Goal: Task Accomplishment & Management: Manage account settings

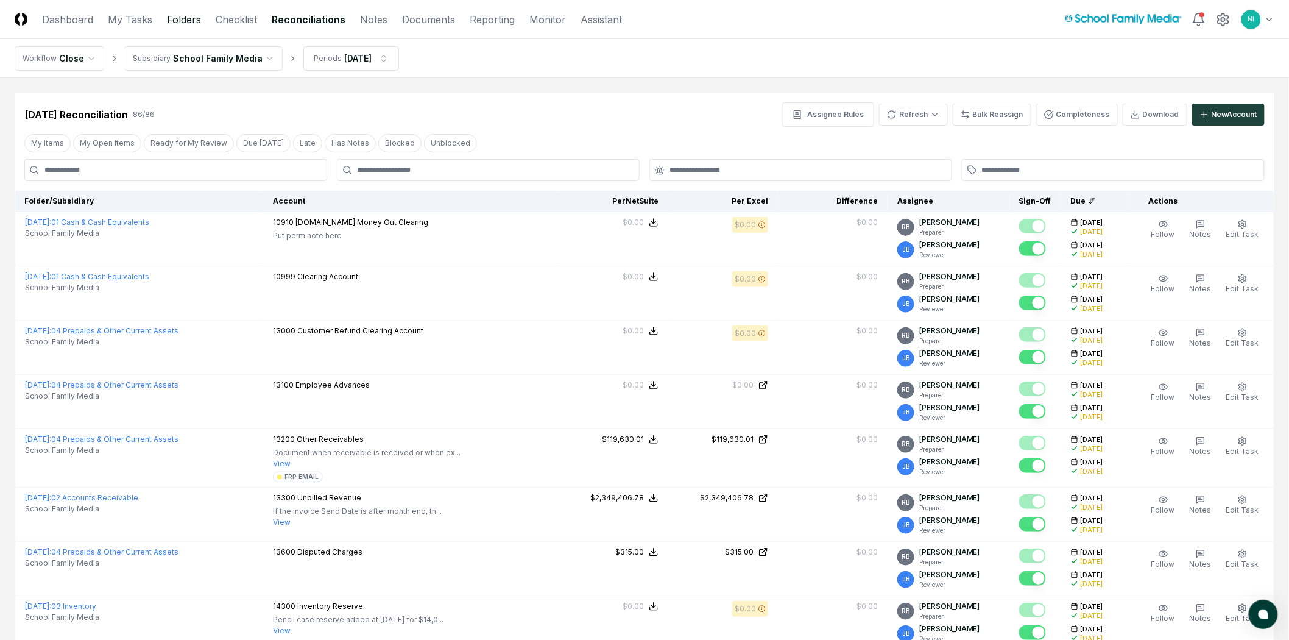
click at [187, 15] on link "Folders" at bounding box center [184, 19] width 34 height 15
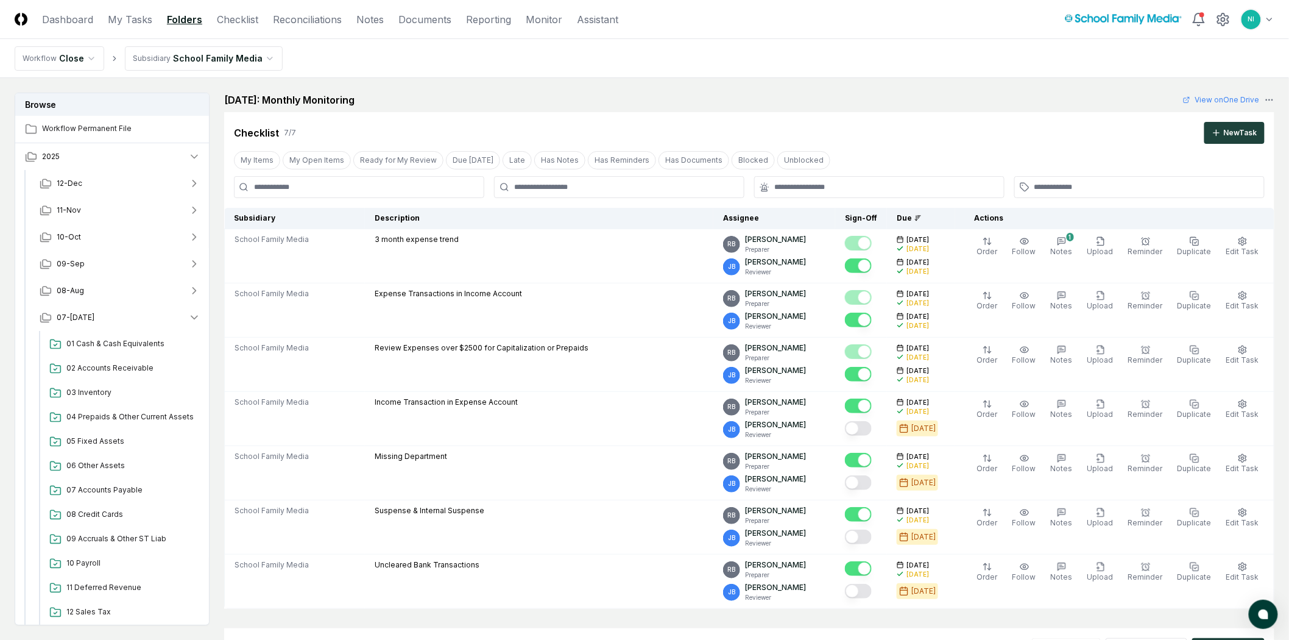
click at [171, 58] on html "CloseCore Dashboard My Tasks Folders Checklist Reconciliations Notes Documents …" at bounding box center [644, 590] width 1289 height 1181
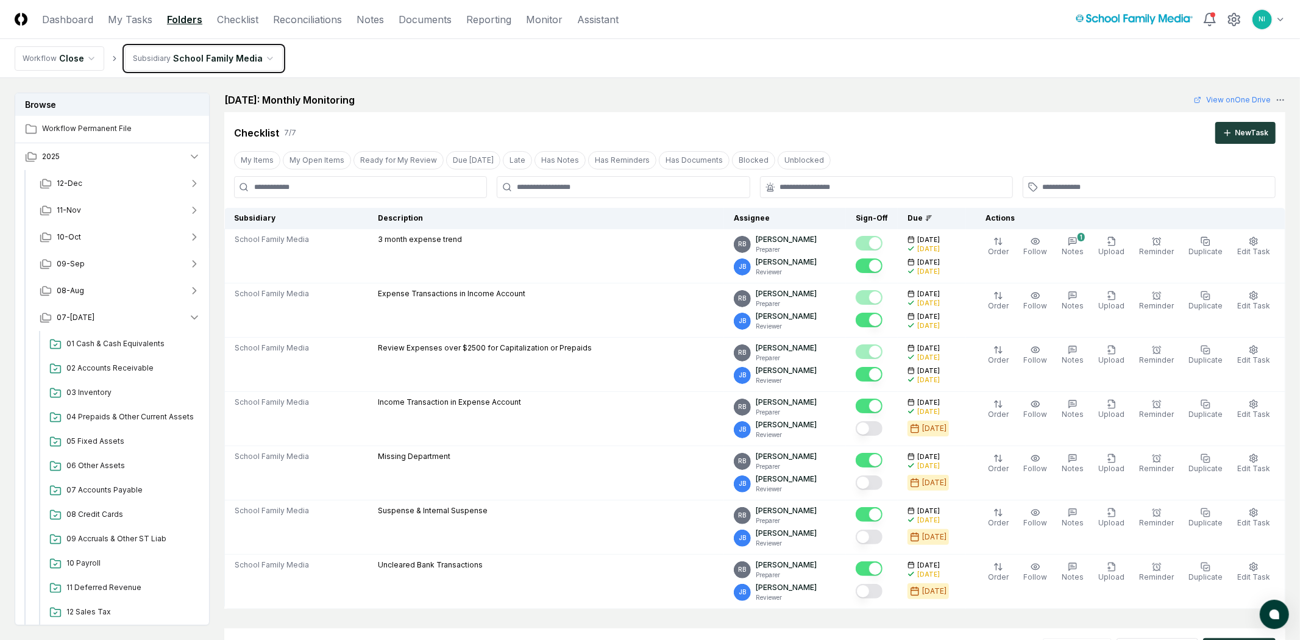
click at [171, 58] on html "CloseCore Dashboard My Tasks Folders Checklist Reconciliations Notes Documents …" at bounding box center [650, 590] width 1300 height 1181
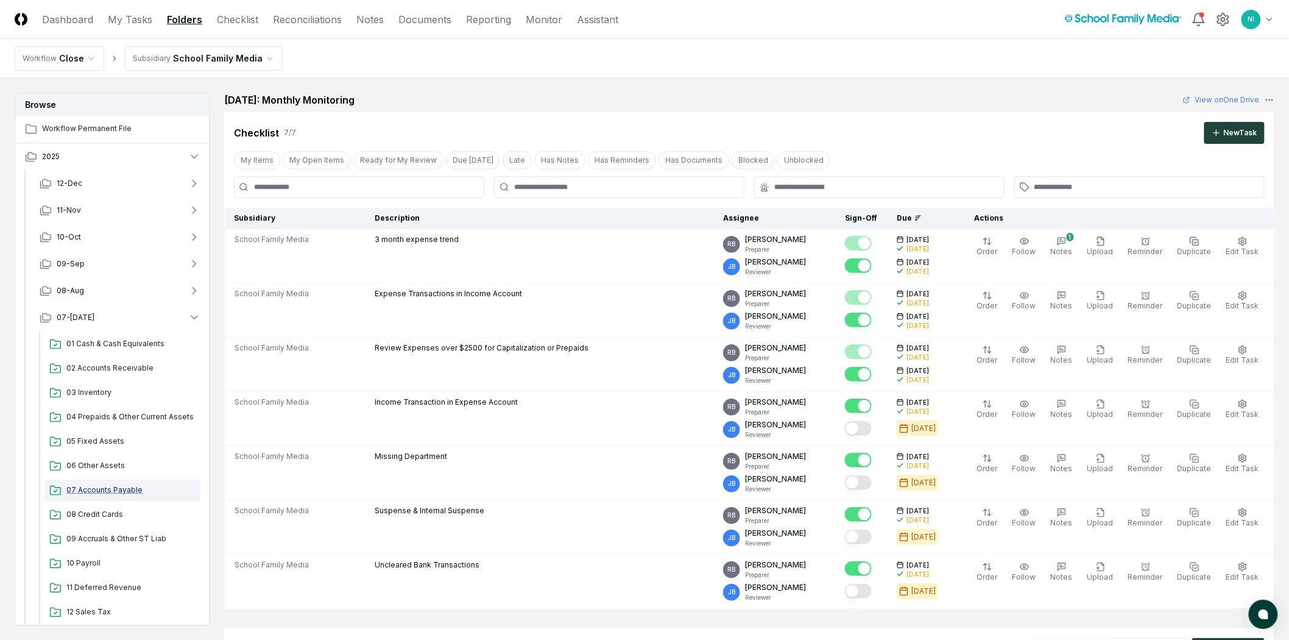
click at [126, 487] on span "07 Accounts Payable" at bounding box center [130, 489] width 129 height 11
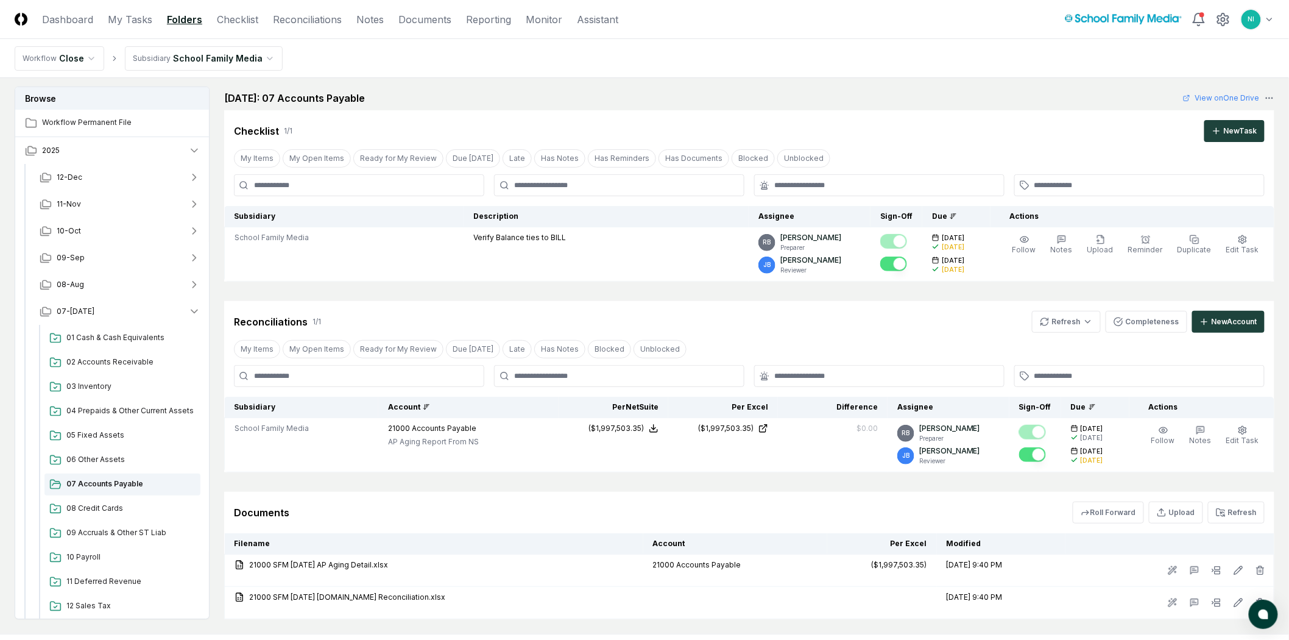
scroll to position [132, 0]
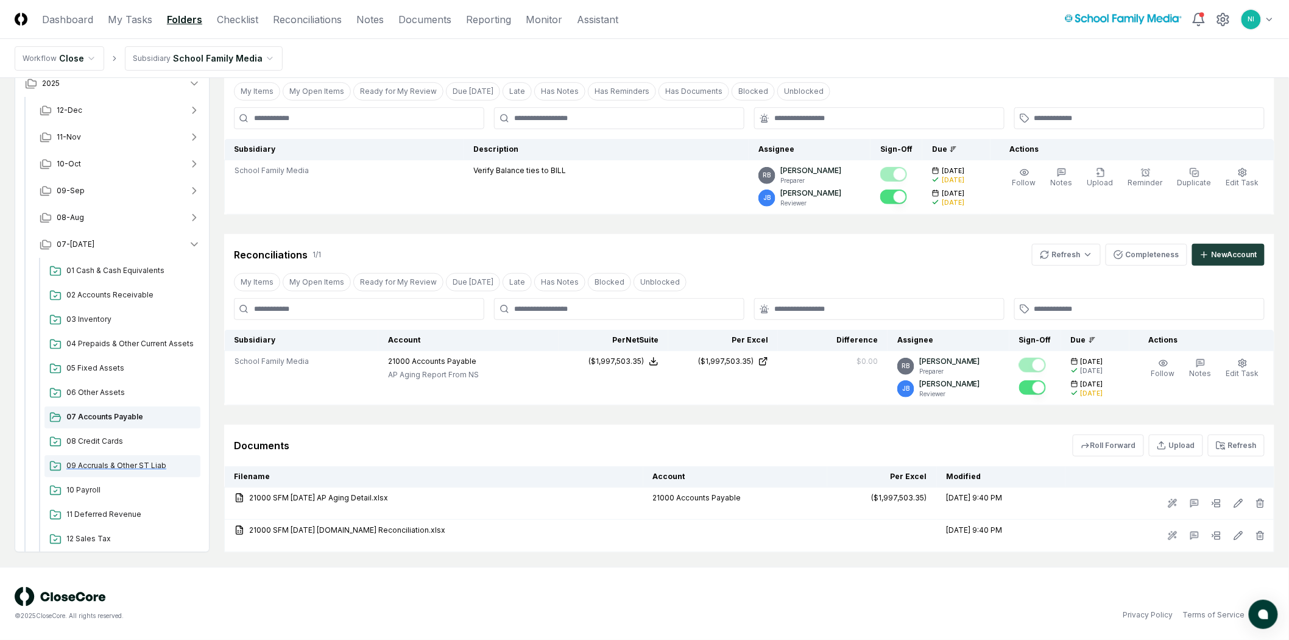
click at [89, 467] on span "09 Accruals & Other ST Liab" at bounding box center [130, 465] width 129 height 11
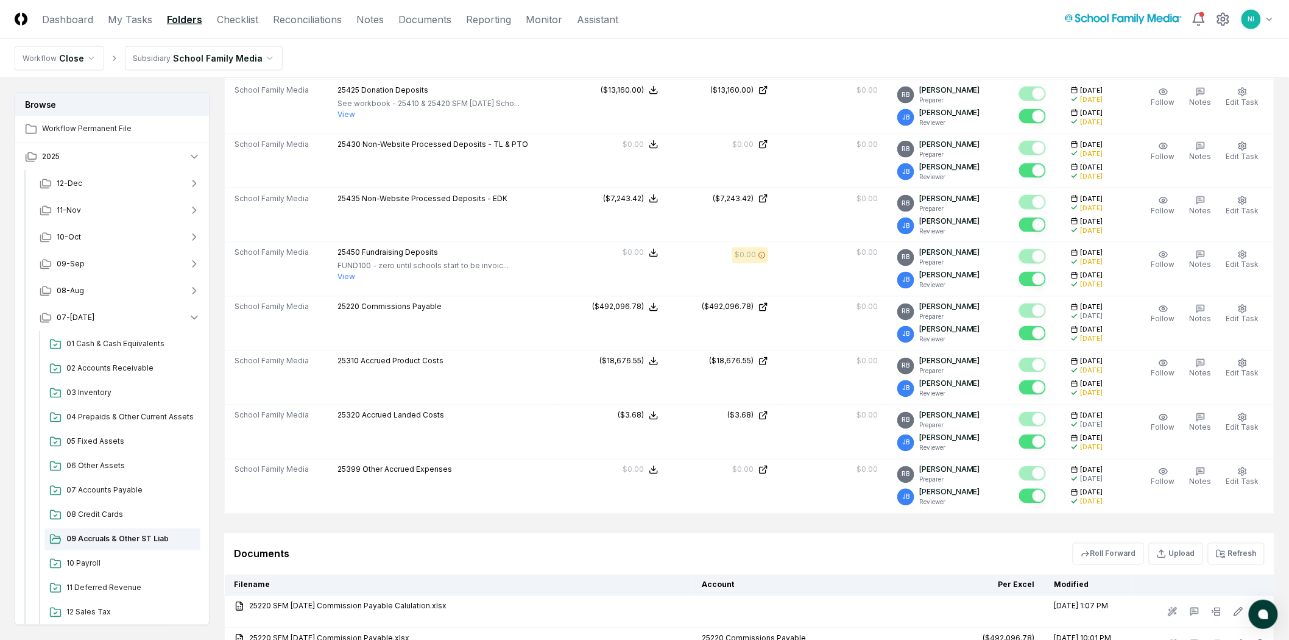
scroll to position [745, 0]
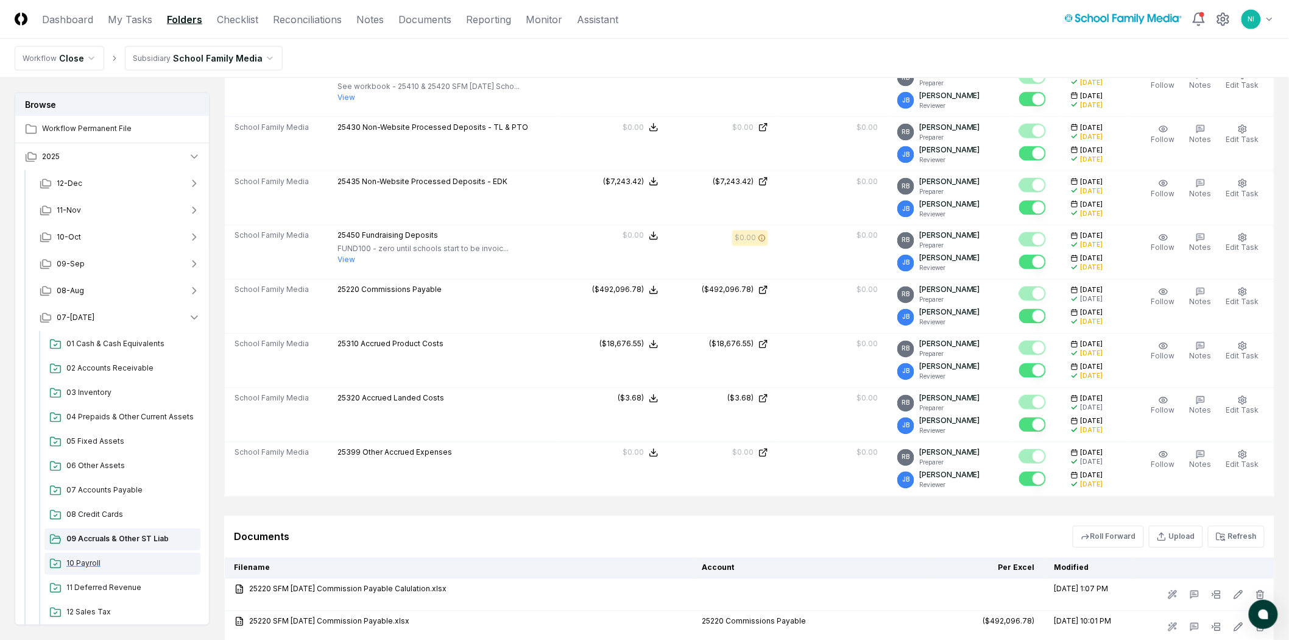
click at [81, 568] on span "10 Payroll" at bounding box center [130, 563] width 129 height 11
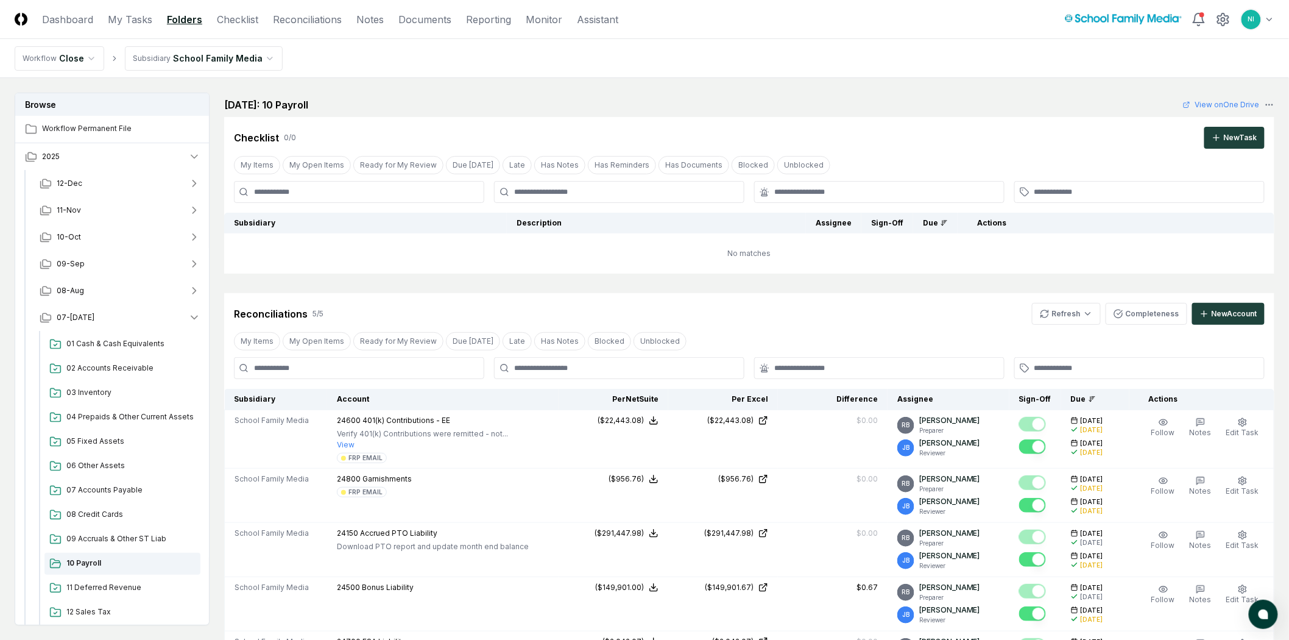
scroll to position [203, 0]
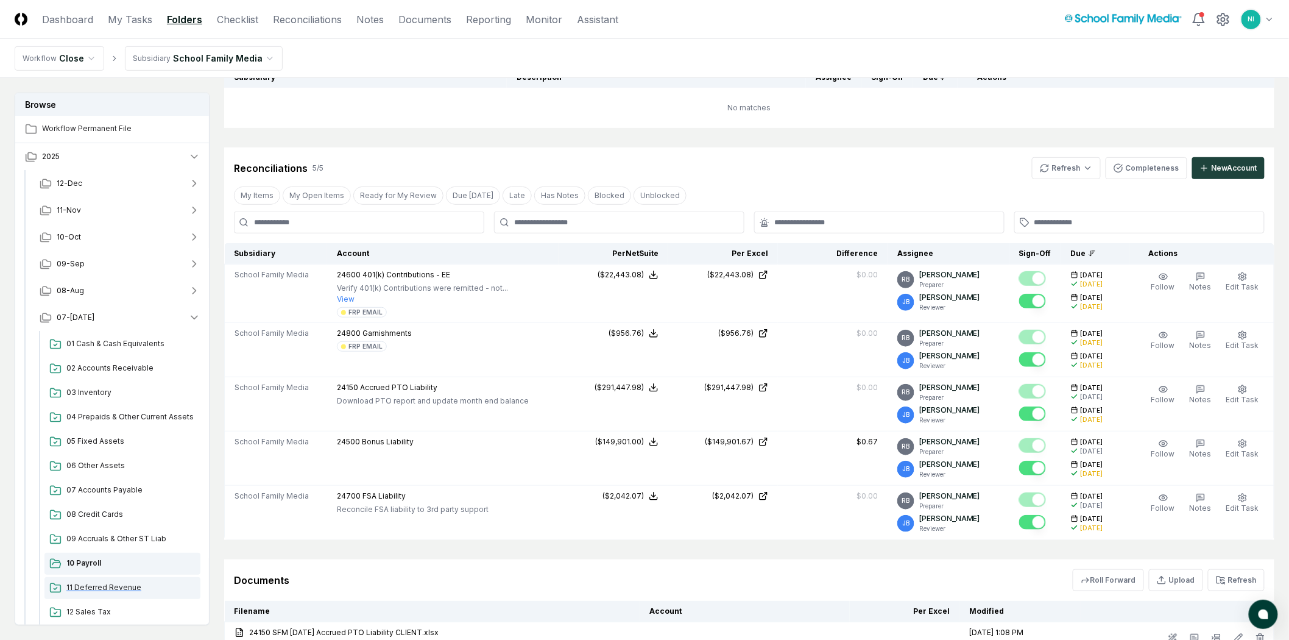
click at [107, 587] on span "11 Deferred Revenue" at bounding box center [130, 587] width 129 height 11
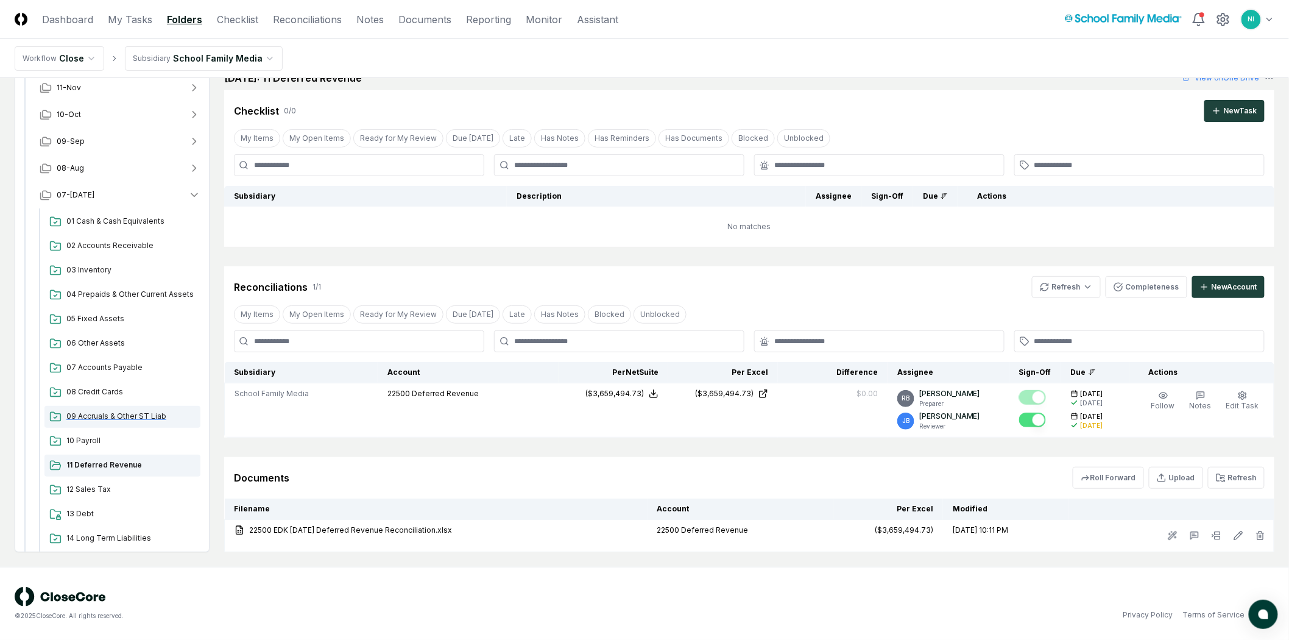
scroll to position [68, 0]
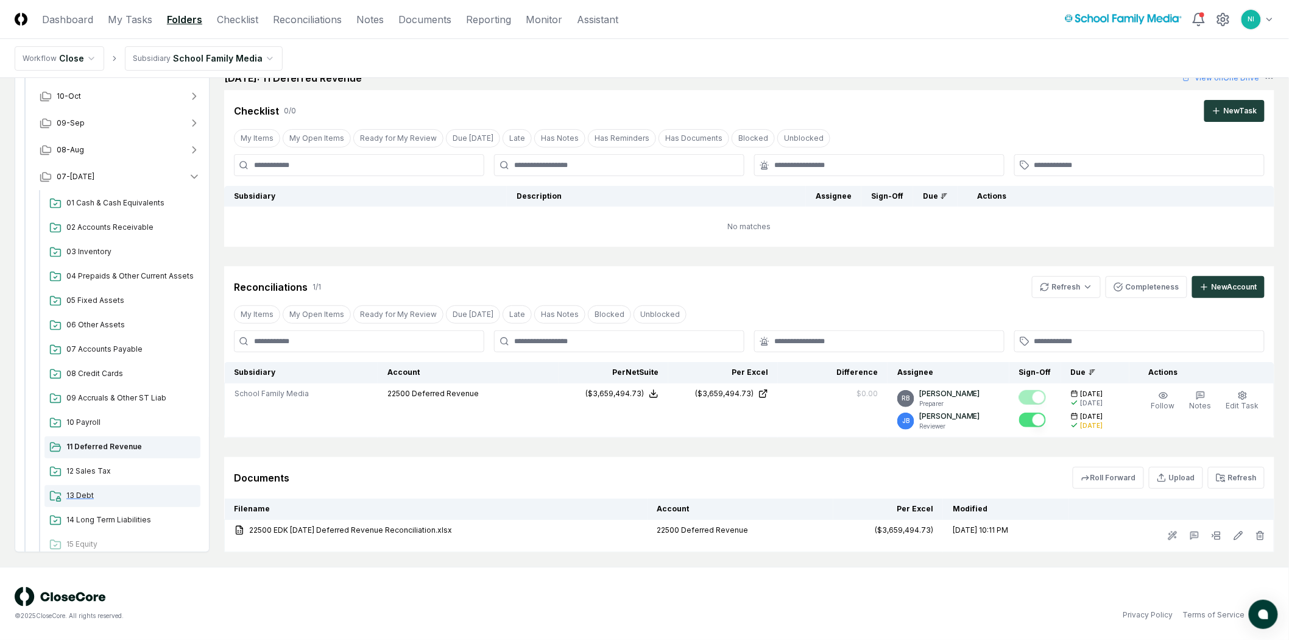
click at [83, 494] on span "13 Debt" at bounding box center [130, 495] width 129 height 11
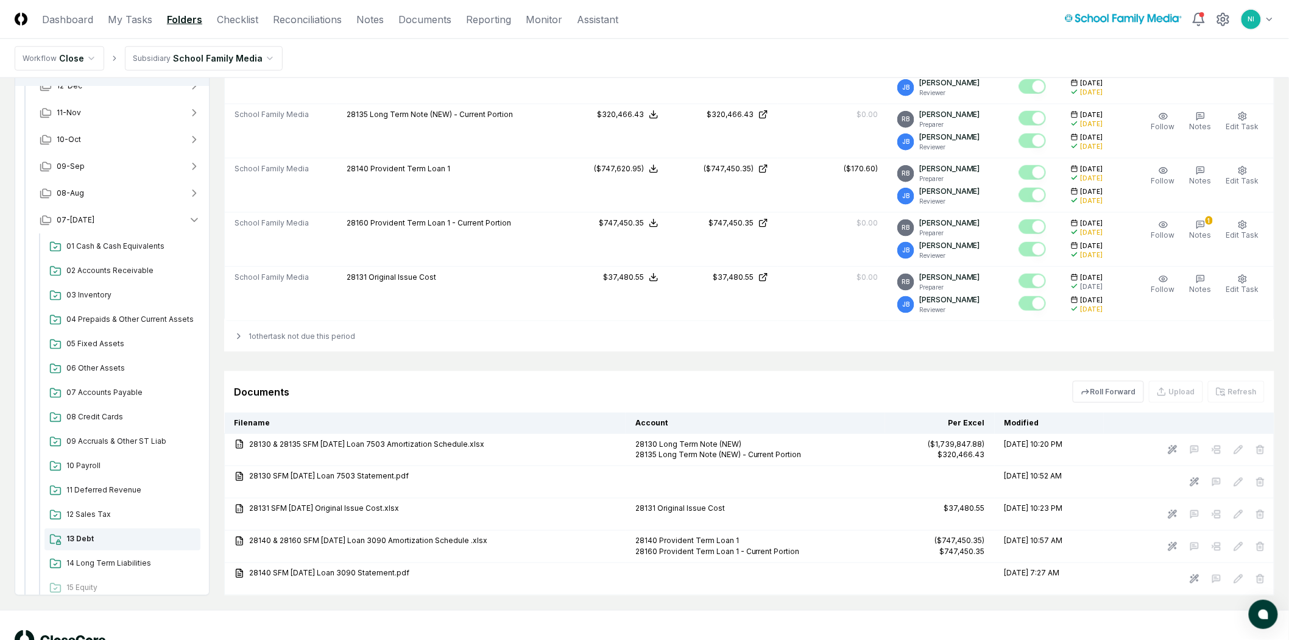
scroll to position [541, 0]
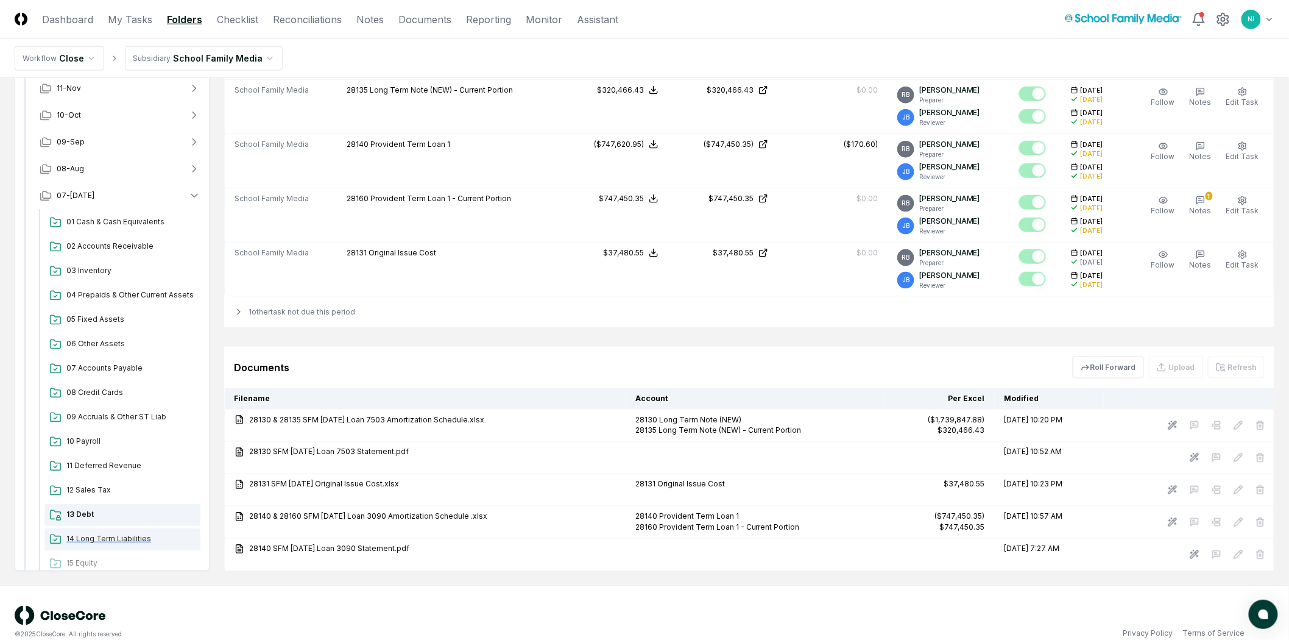
click at [94, 536] on span "14 Long Term Liabilities" at bounding box center [130, 538] width 129 height 11
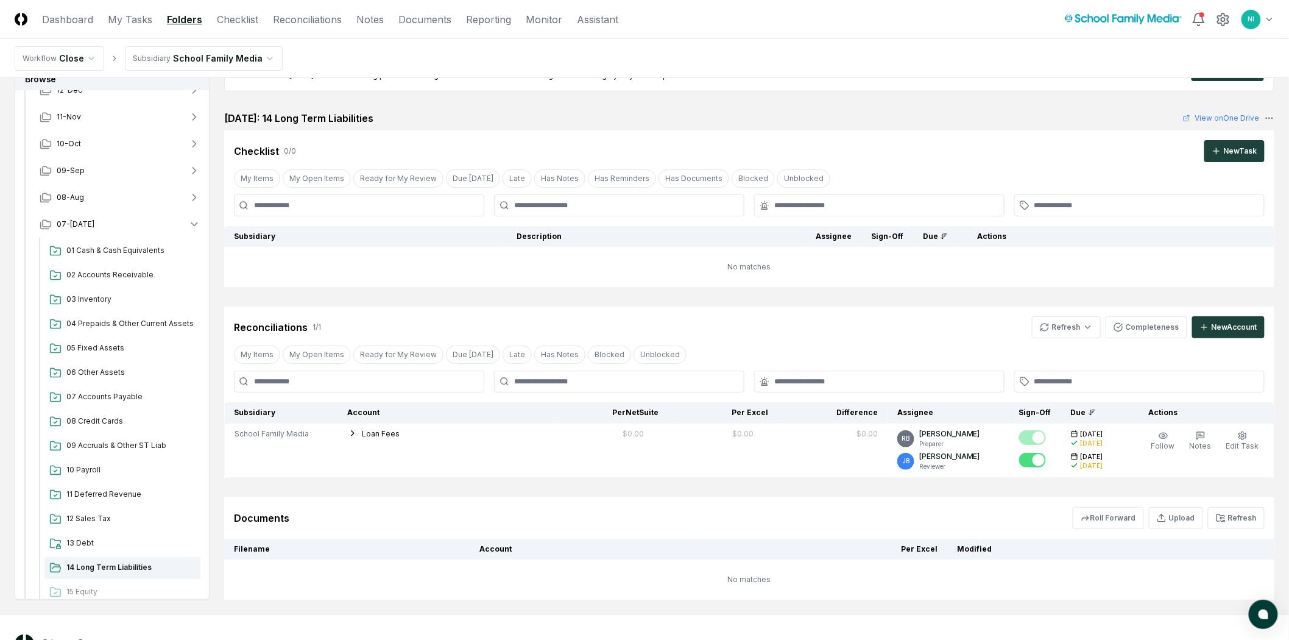
scroll to position [92, 0]
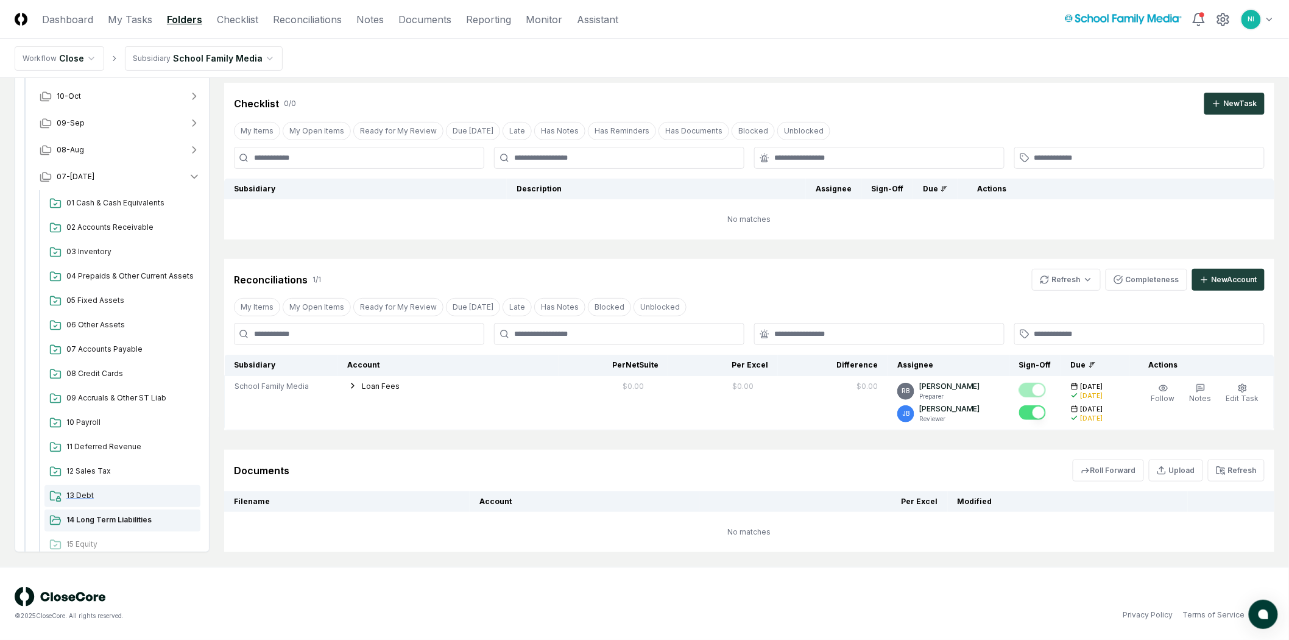
click at [82, 491] on span "13 Debt" at bounding box center [130, 495] width 129 height 11
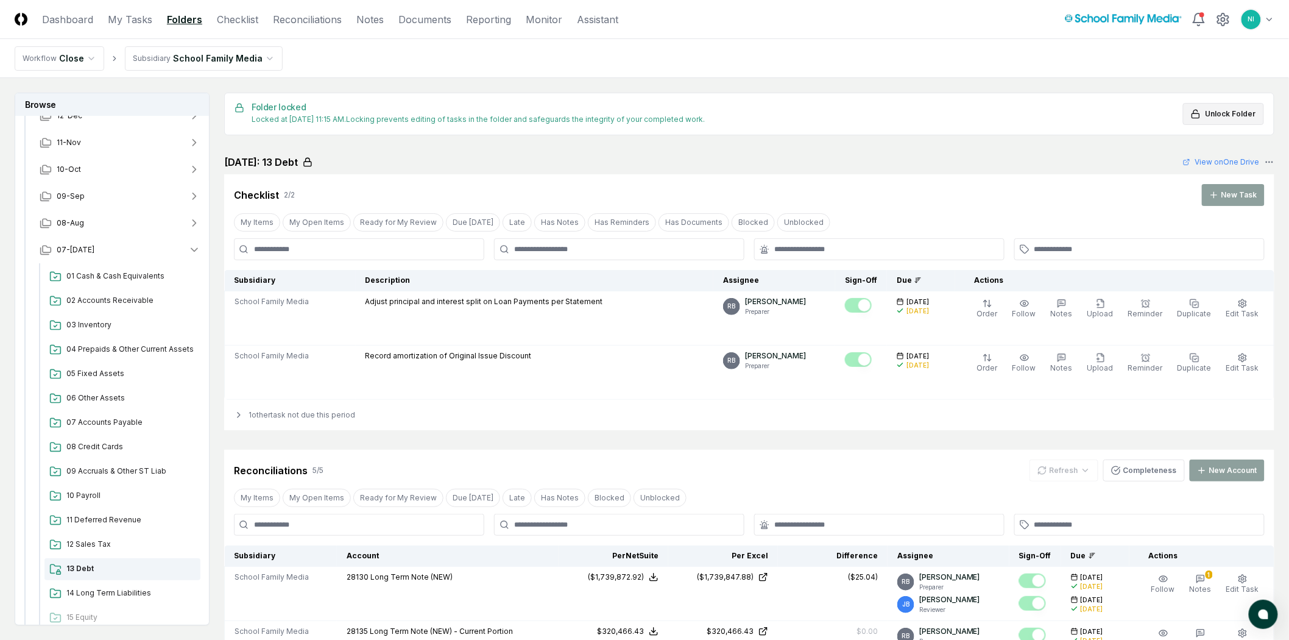
click at [1221, 111] on span "Unlock Folder" at bounding box center [1231, 113] width 51 height 11
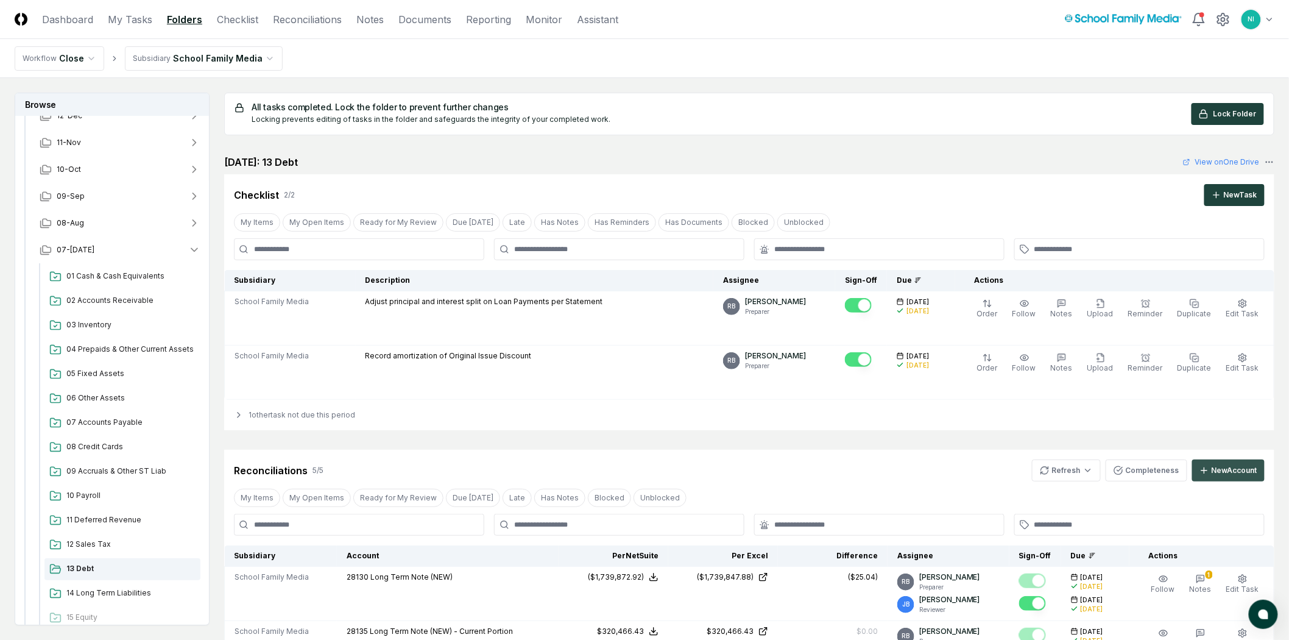
click at [1239, 472] on div "New Account" at bounding box center [1235, 470] width 46 height 11
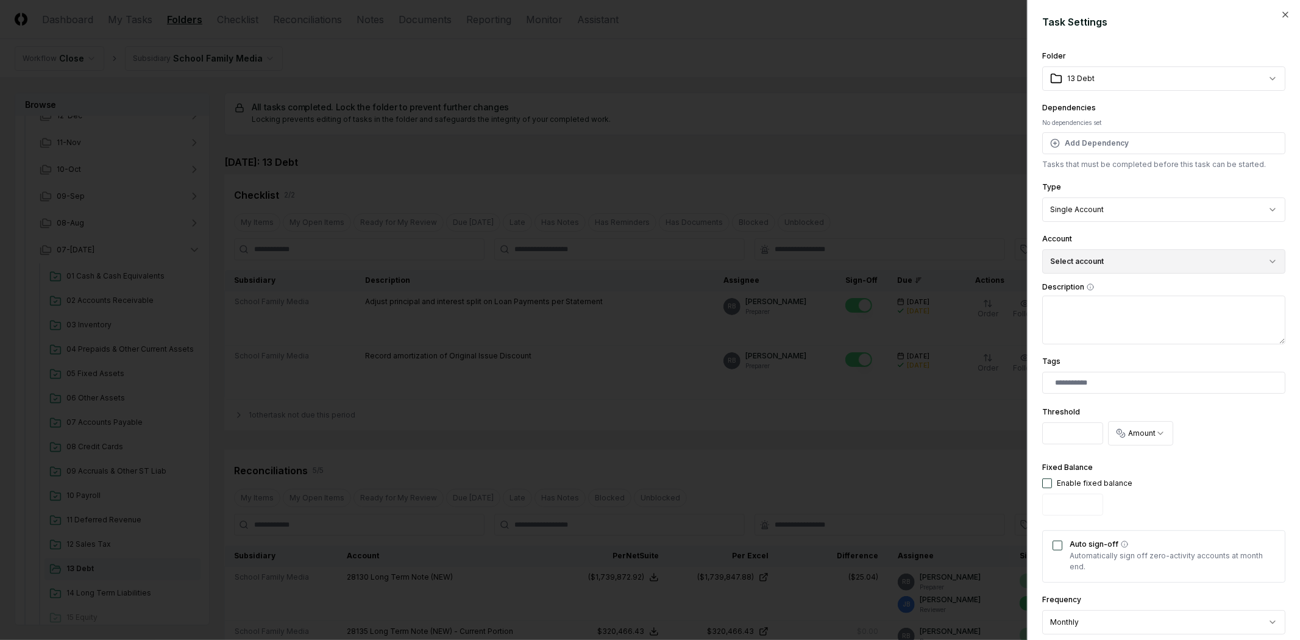
click at [1105, 263] on button "Select account" at bounding box center [1163, 261] width 243 height 24
type input "*****"
click at [1110, 331] on div "26600 Long Term Note - Current Portion ( USD )" at bounding box center [1158, 332] width 227 height 18
click at [948, 402] on div at bounding box center [650, 320] width 1300 height 640
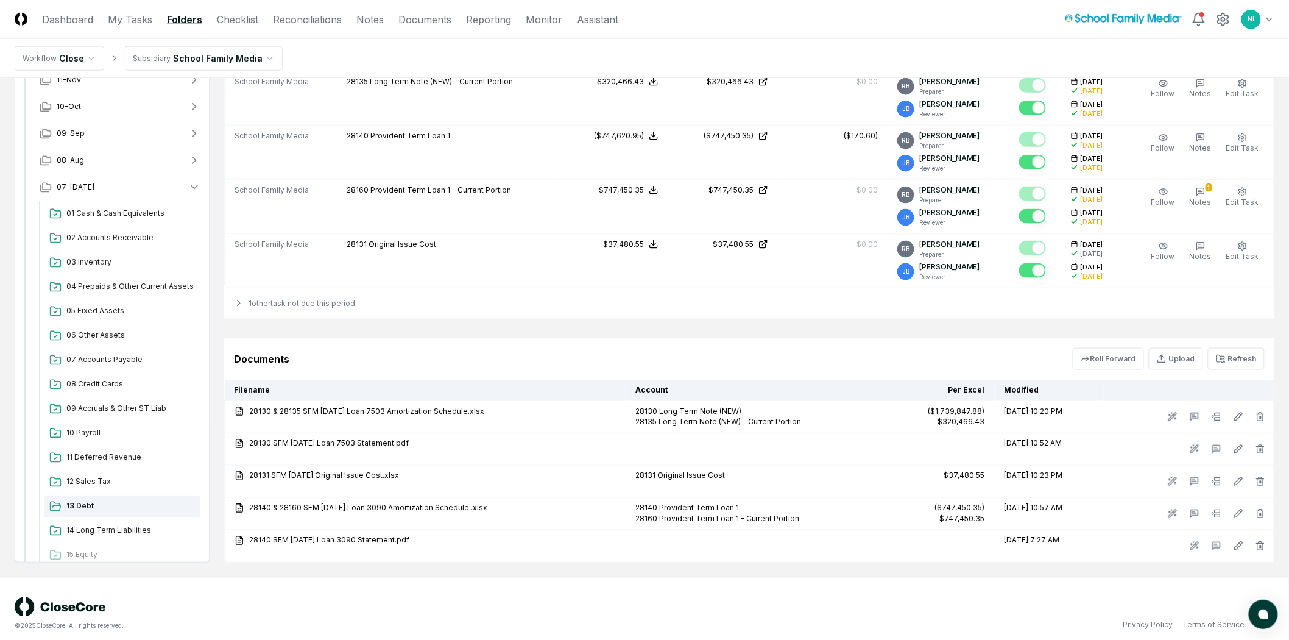
scroll to position [561, 0]
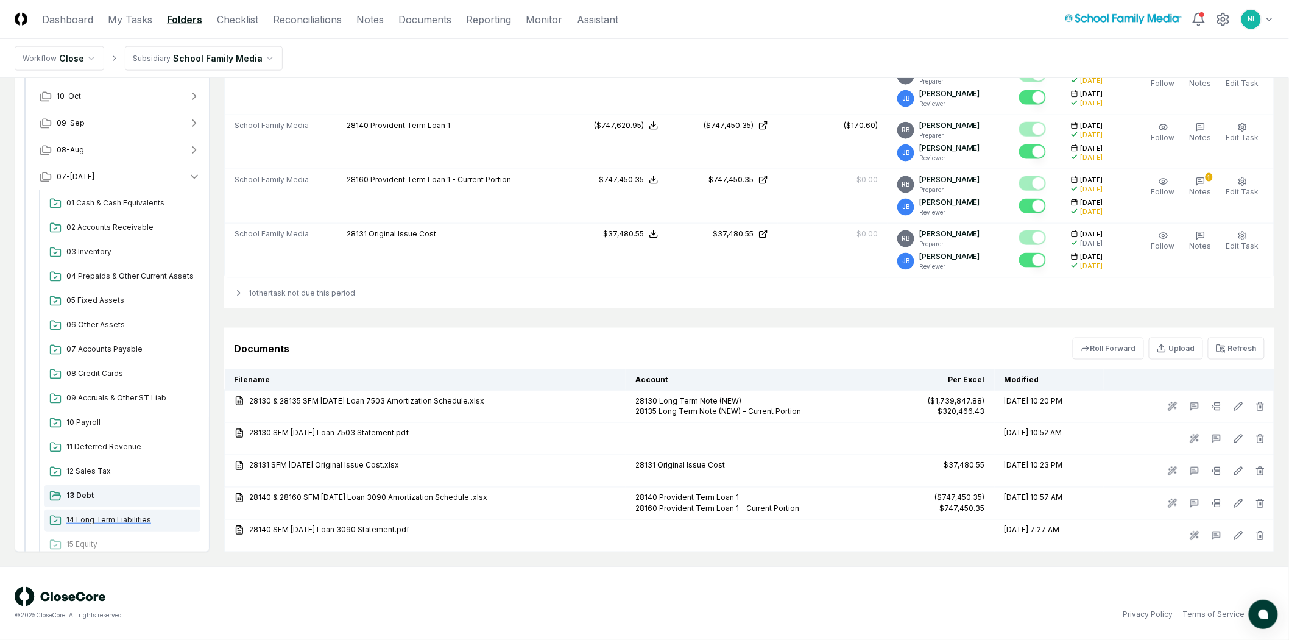
click at [90, 525] on div "14 Long Term Liabilities" at bounding box center [122, 520] width 156 height 22
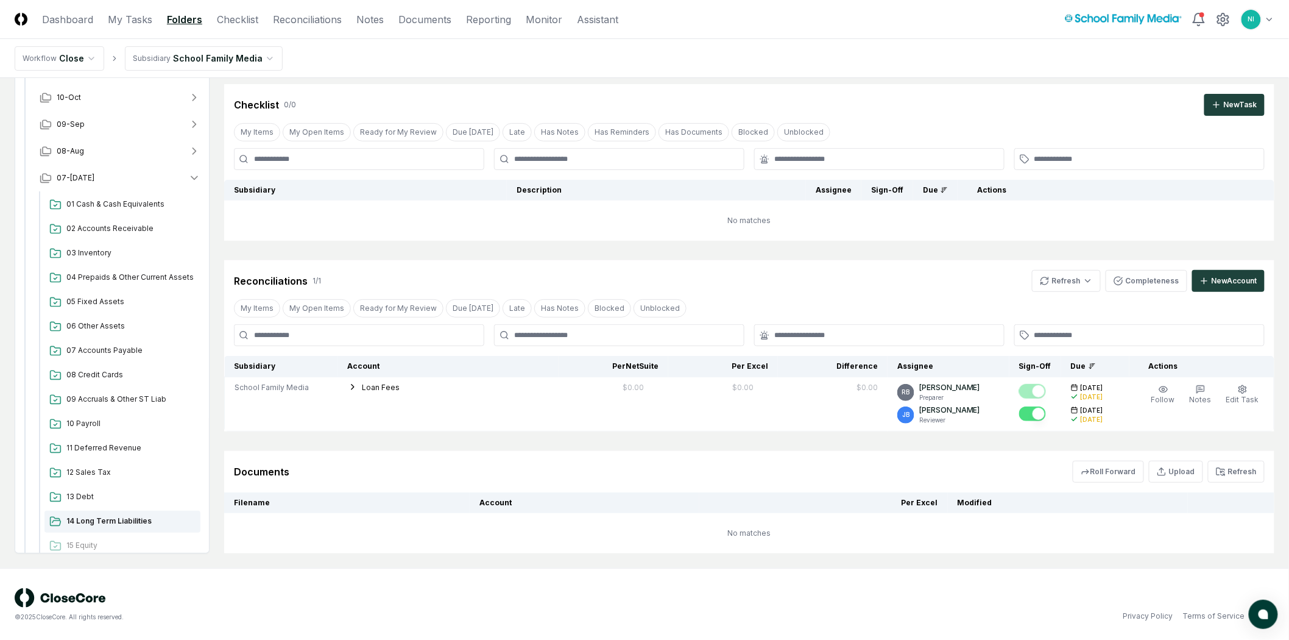
scroll to position [92, 0]
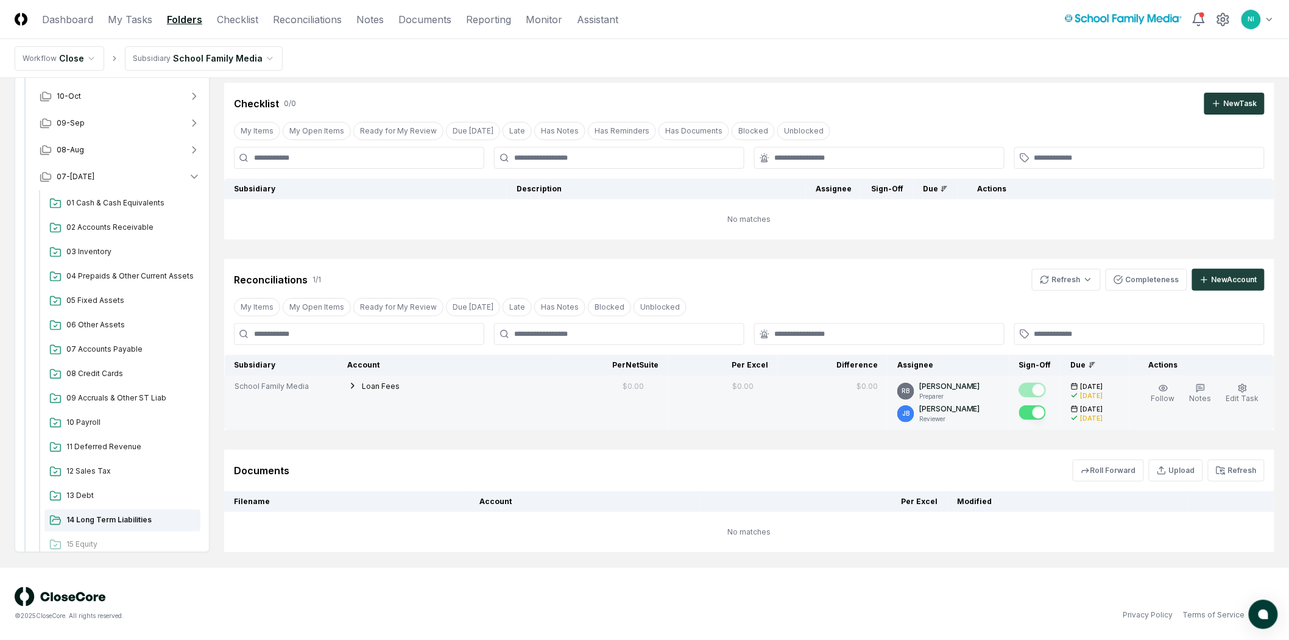
click at [291, 387] on span "School Family Media" at bounding box center [272, 386] width 74 height 11
click at [368, 385] on span "Loan Fees" at bounding box center [382, 385] width 38 height 9
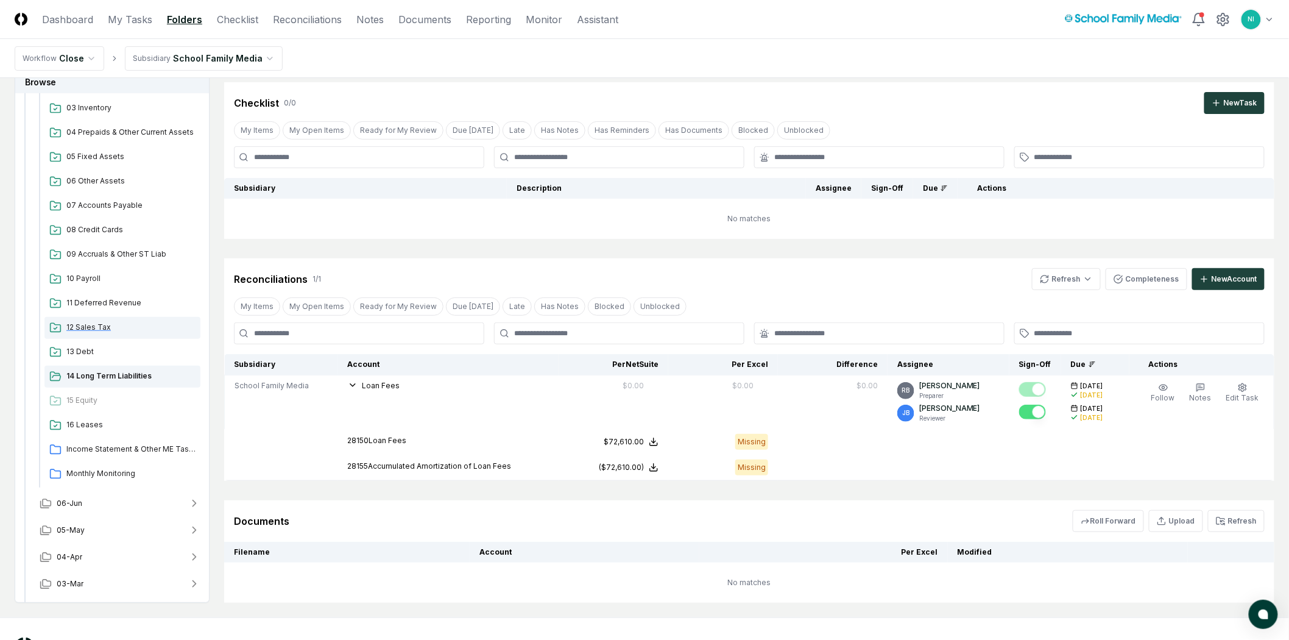
scroll to position [271, 0]
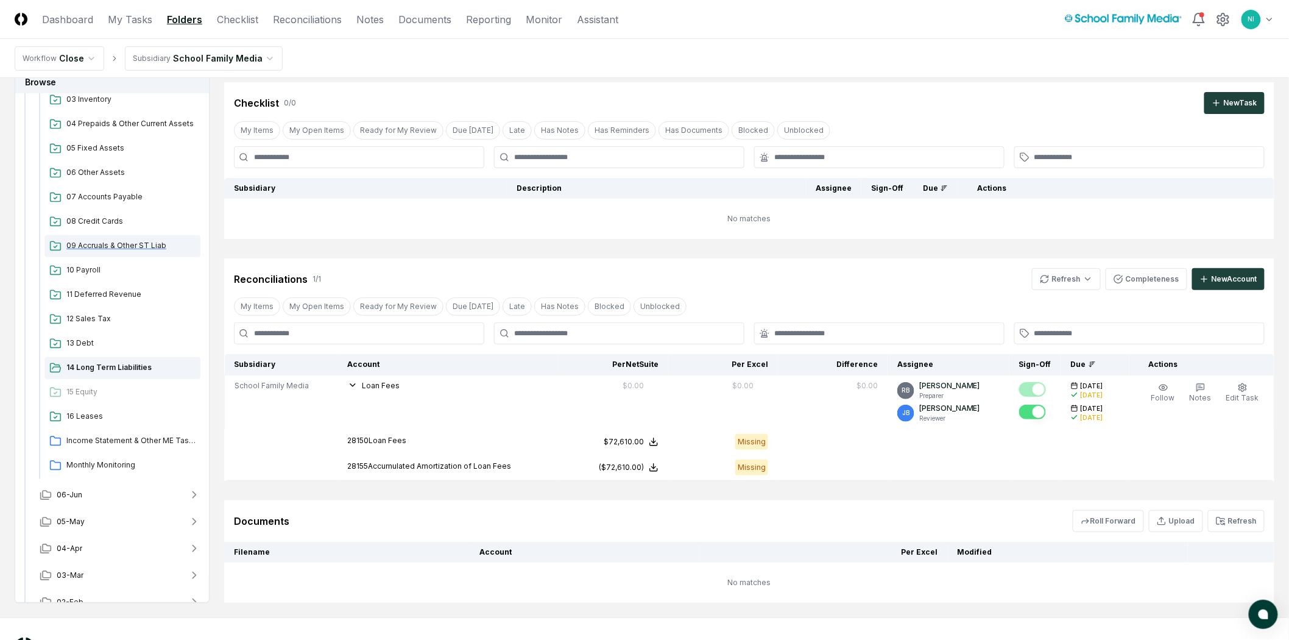
click at [104, 247] on span "09 Accruals & Other ST Liab" at bounding box center [130, 245] width 129 height 11
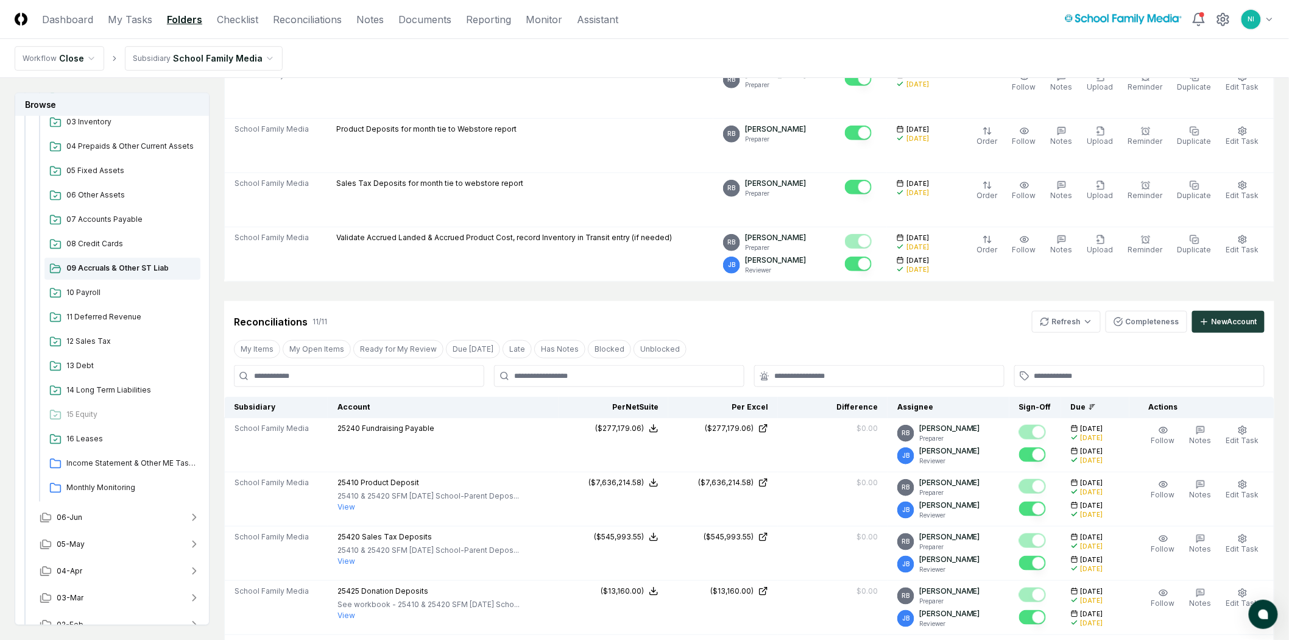
scroll to position [203, 0]
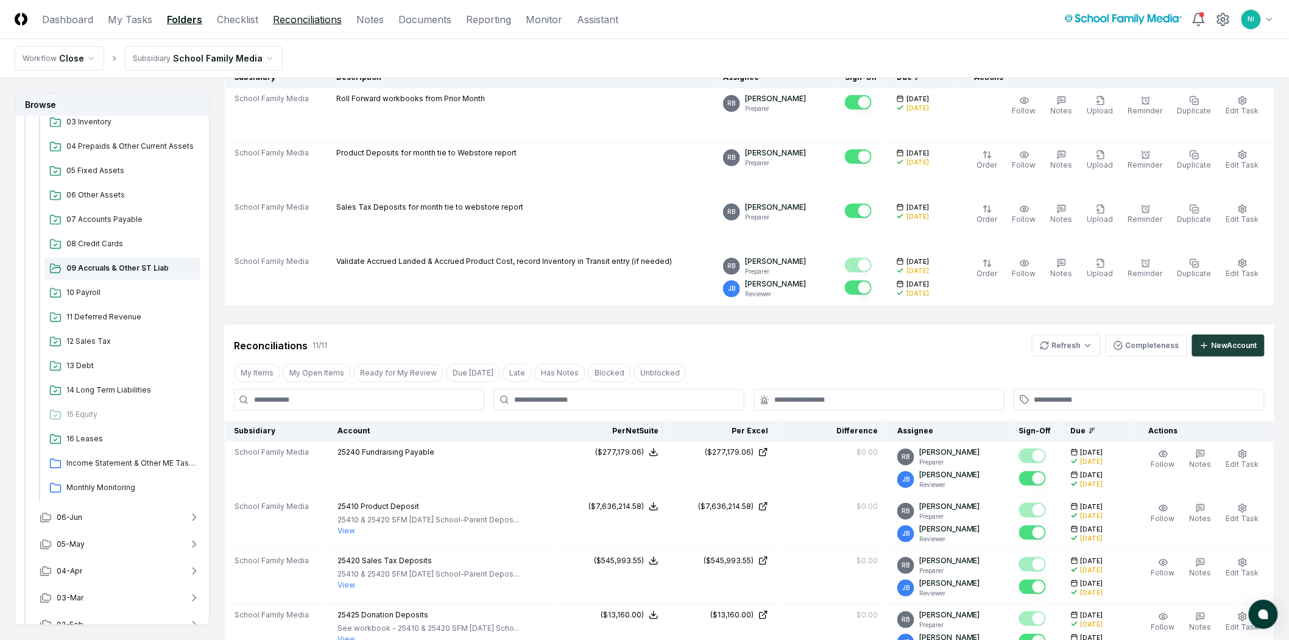
click at [278, 15] on link "Reconciliations" at bounding box center [307, 19] width 69 height 15
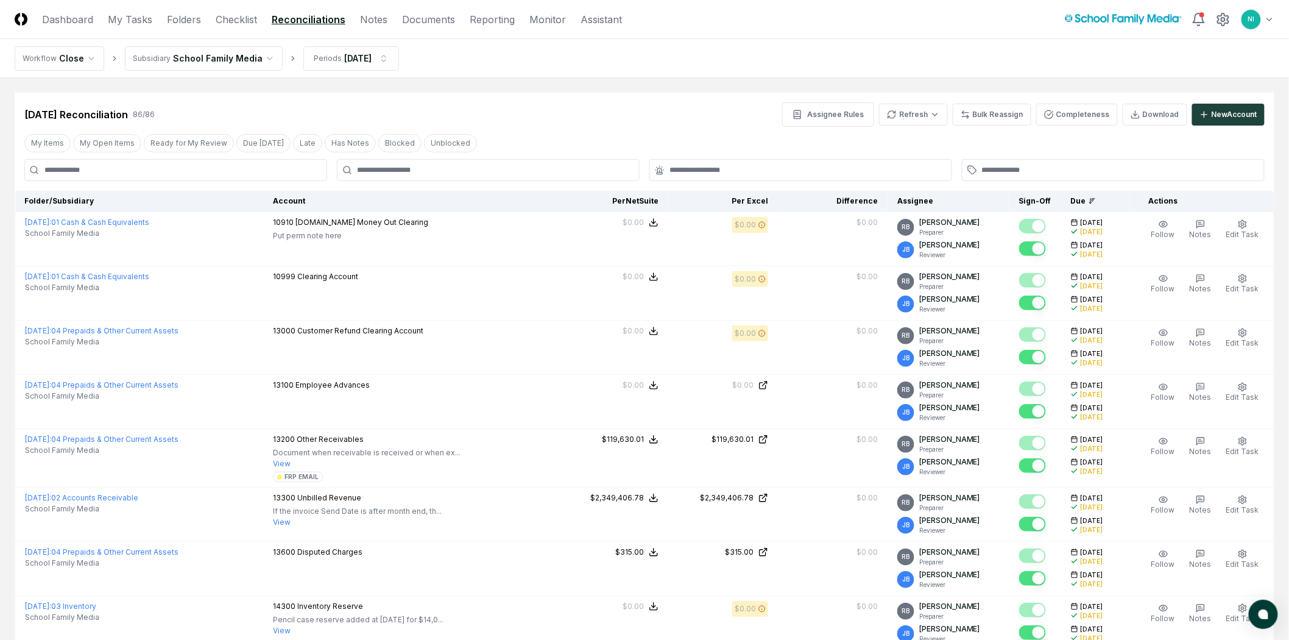
click at [260, 172] on input at bounding box center [175, 170] width 303 height 22
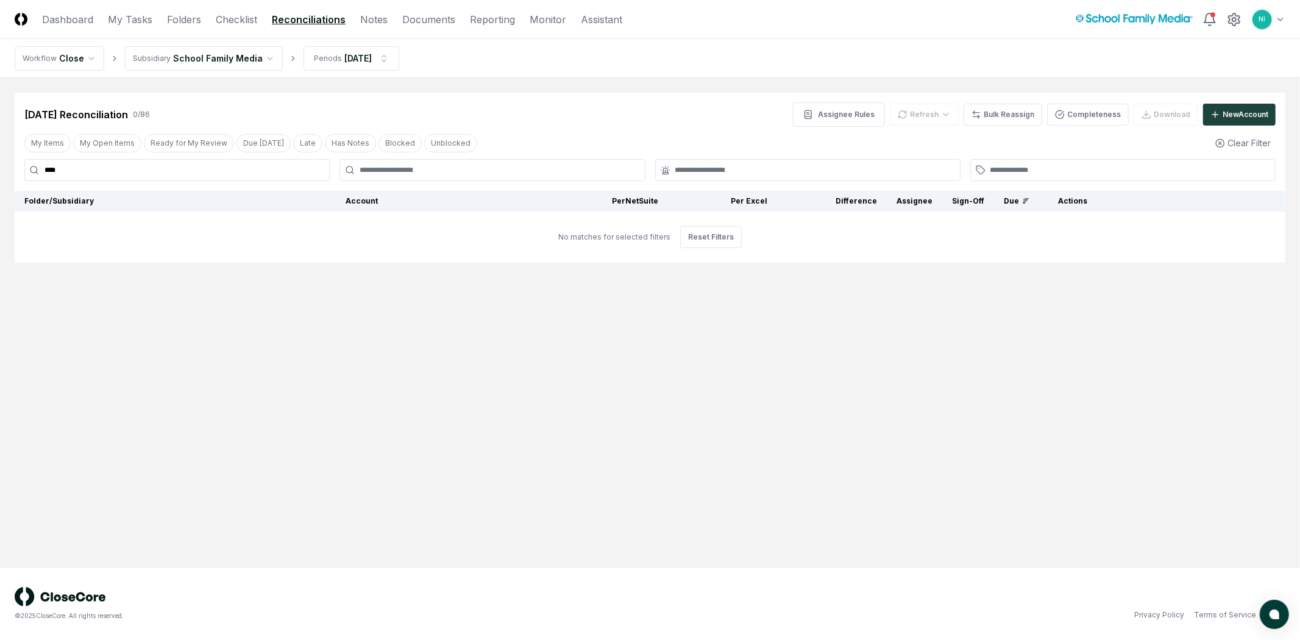
type input "*****"
drag, startPoint x: 259, startPoint y: 172, endPoint x: -15, endPoint y: 196, distance: 274.6
click at [0, 196] on html "CloseCore Dashboard My Tasks Folders Checklist Reconciliations Notes Documents …" at bounding box center [650, 320] width 1300 height 640
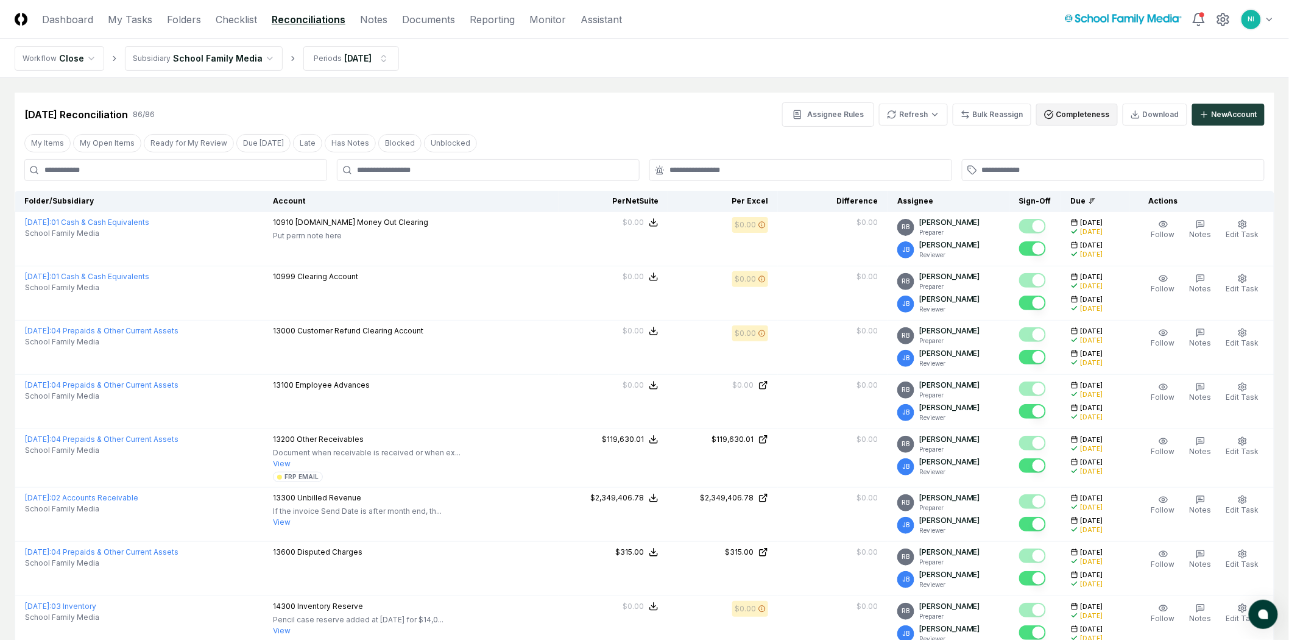
click at [1067, 115] on button "Completeness" at bounding box center [1078, 115] width 82 height 22
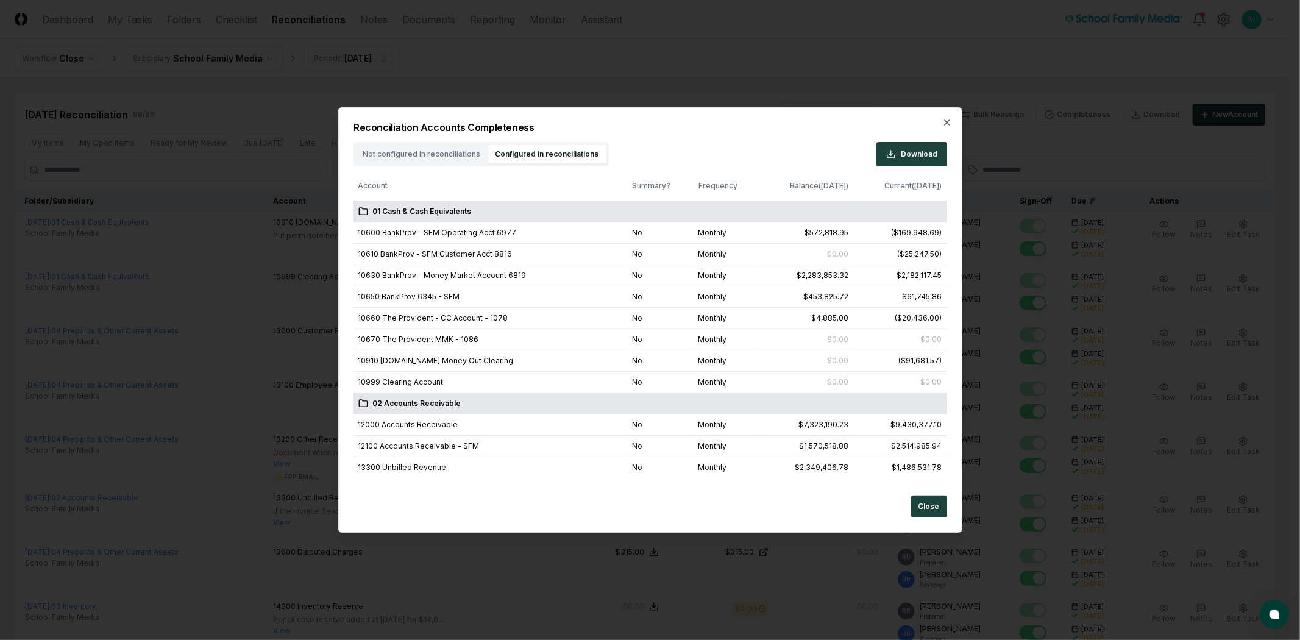
click at [511, 148] on button "Configured in reconciliations" at bounding box center [547, 154] width 118 height 18
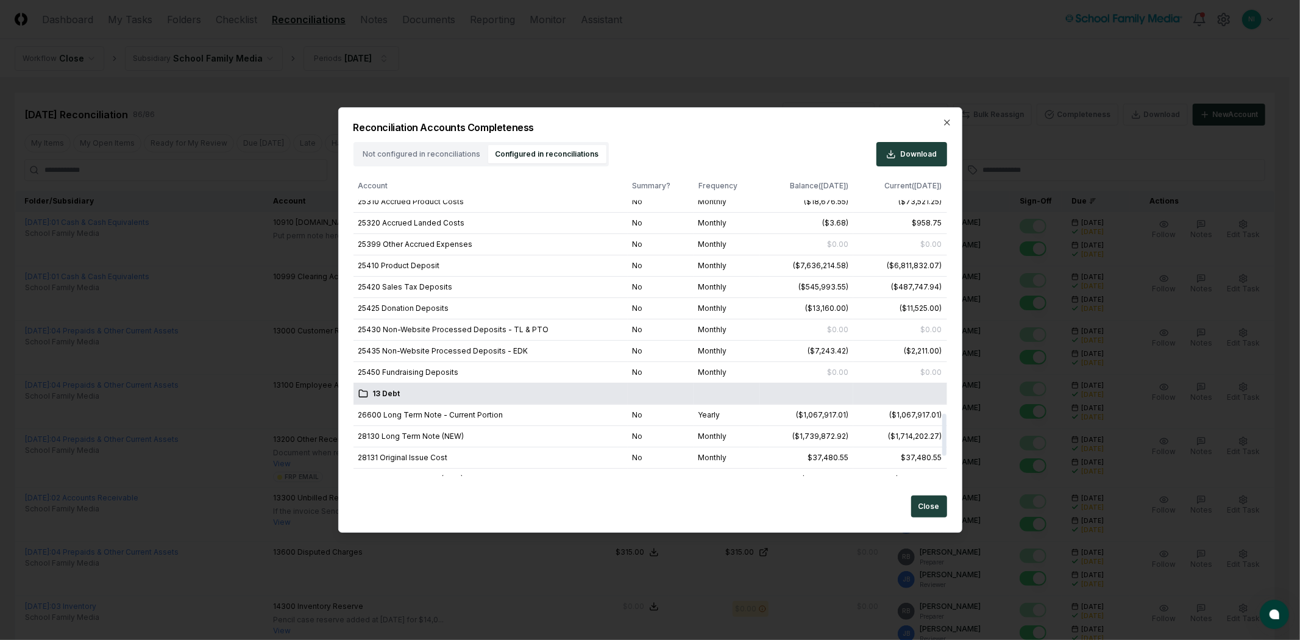
scroll to position [1760, 0]
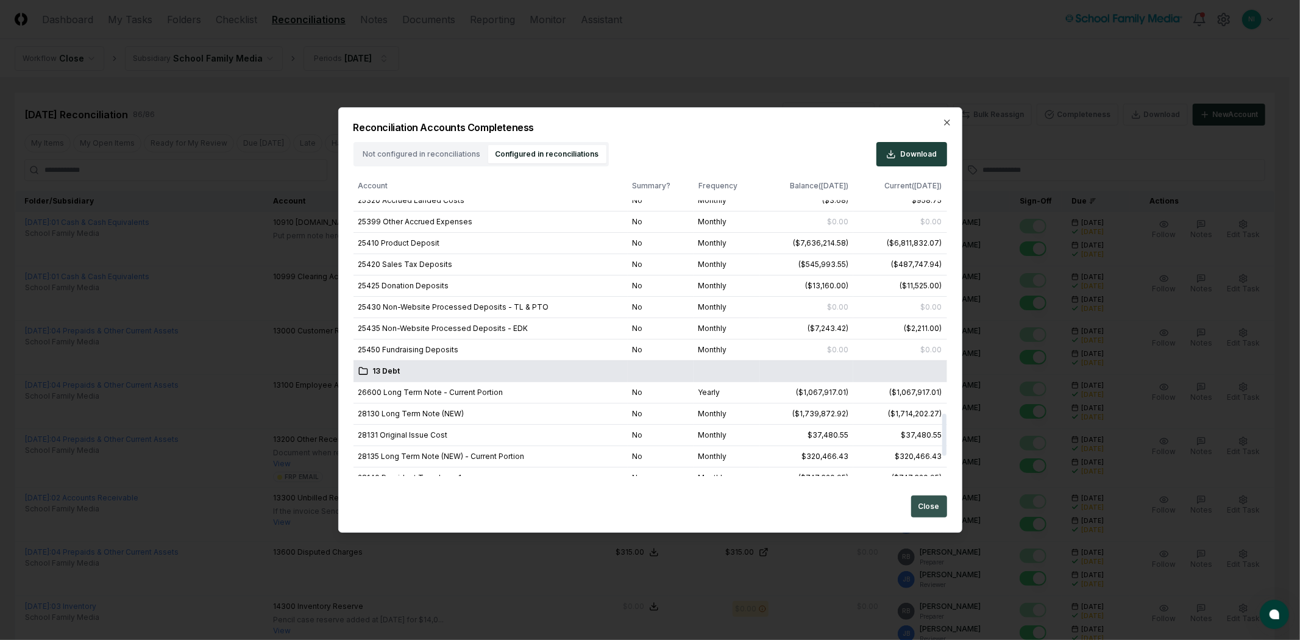
click at [918, 506] on button "Close" at bounding box center [929, 506] width 36 height 22
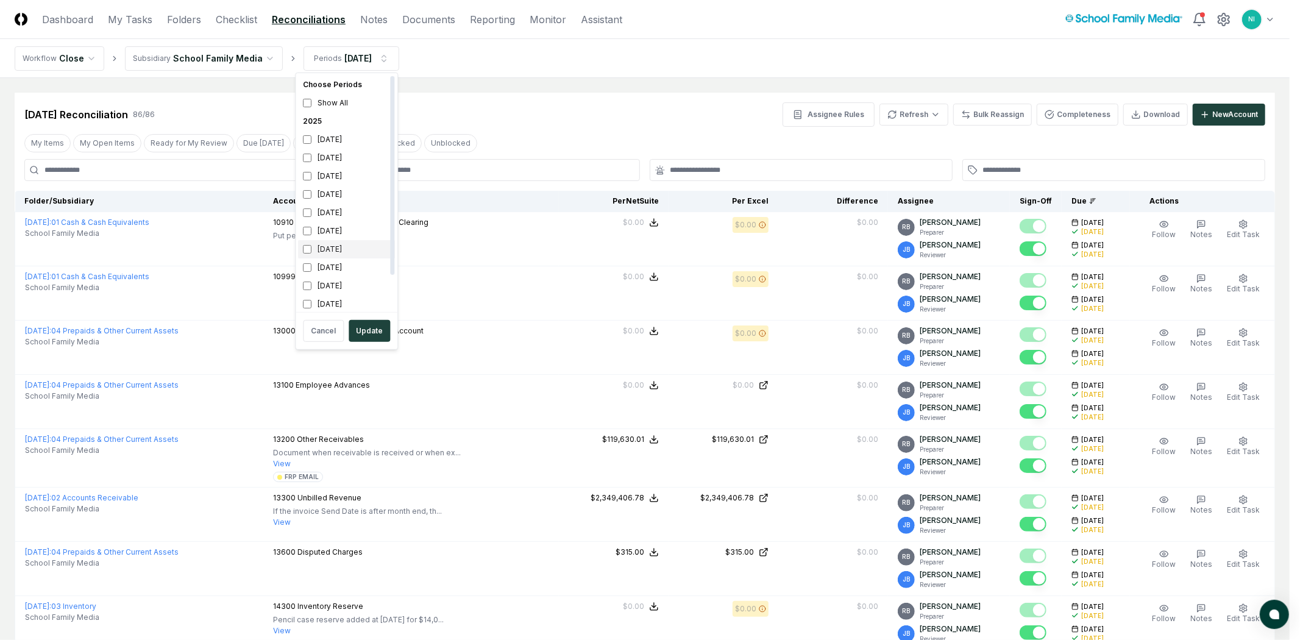
click at [333, 253] on div "[DATE]" at bounding box center [346, 249] width 97 height 18
click at [324, 266] on div "[DATE]" at bounding box center [346, 267] width 97 height 18
click at [324, 282] on div "[DATE]" at bounding box center [346, 286] width 97 height 18
click at [326, 300] on div "[DATE]" at bounding box center [346, 301] width 97 height 18
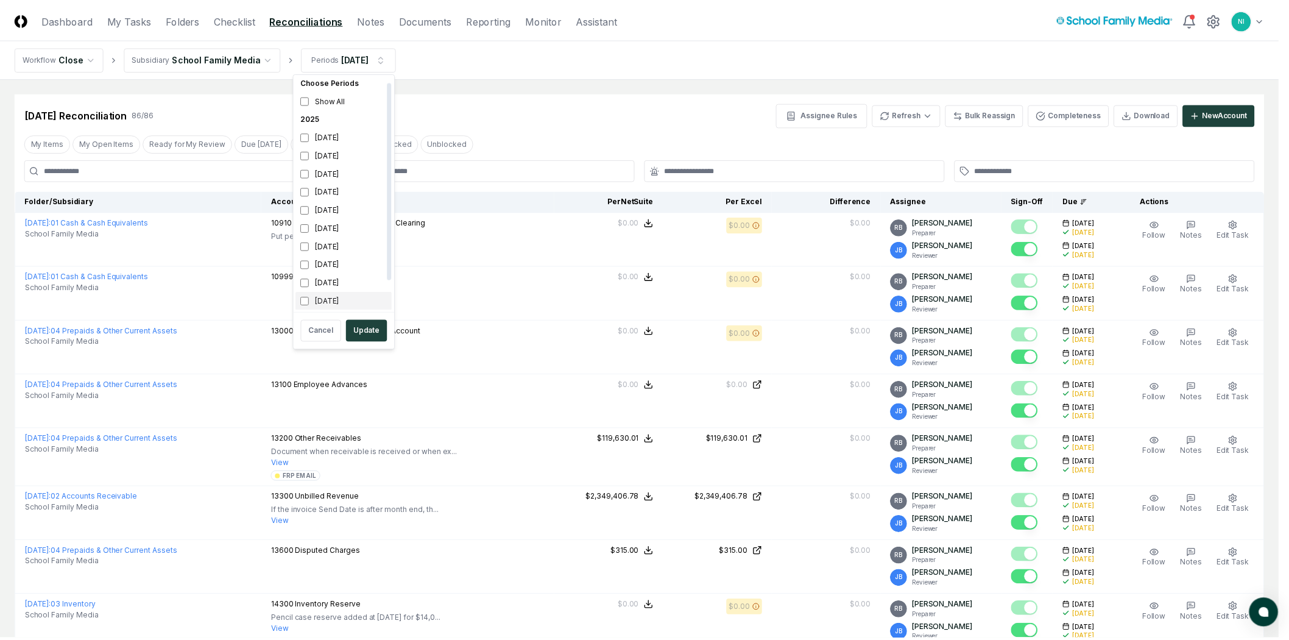
scroll to position [40, 0]
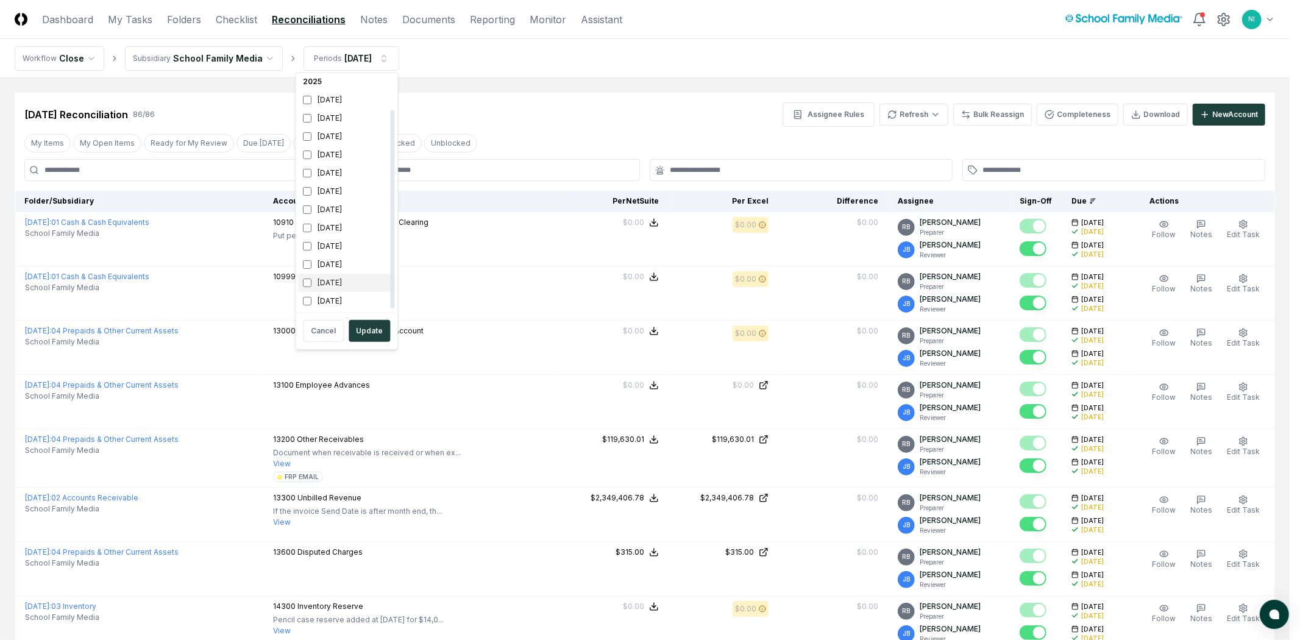
click at [327, 279] on div "[DATE]" at bounding box center [346, 283] width 97 height 18
click at [325, 296] on div "[DATE]" at bounding box center [346, 301] width 97 height 18
click at [374, 335] on button "Update" at bounding box center [369, 331] width 41 height 22
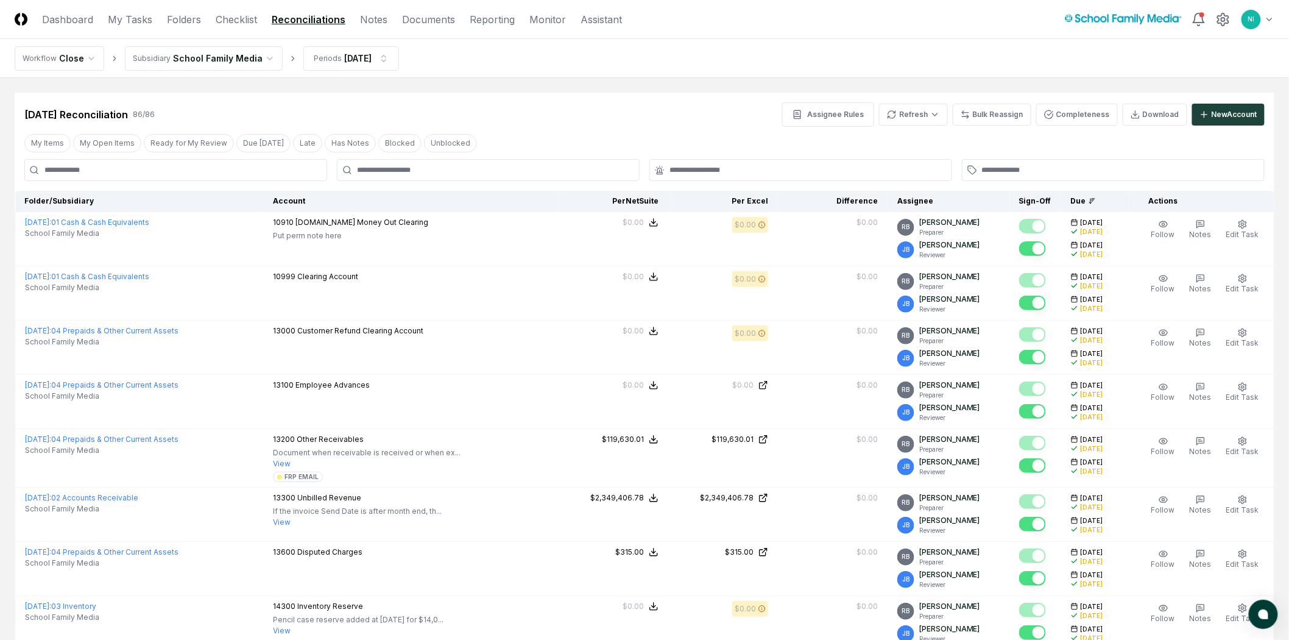
click at [272, 171] on input at bounding box center [175, 170] width 303 height 22
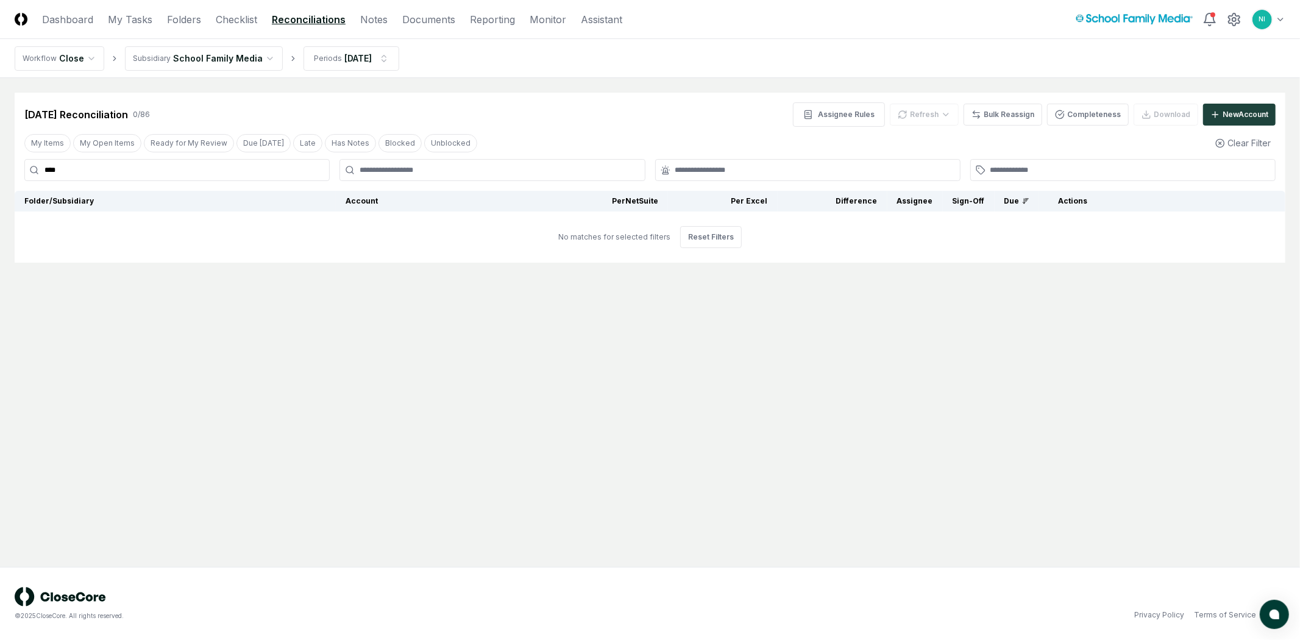
type input "*****"
drag, startPoint x: 165, startPoint y: 173, endPoint x: -54, endPoint y: 179, distance: 218.8
click at [0, 179] on html "CloseCore Dashboard My Tasks Folders Checklist Reconciliations Notes Documents …" at bounding box center [650, 320] width 1300 height 640
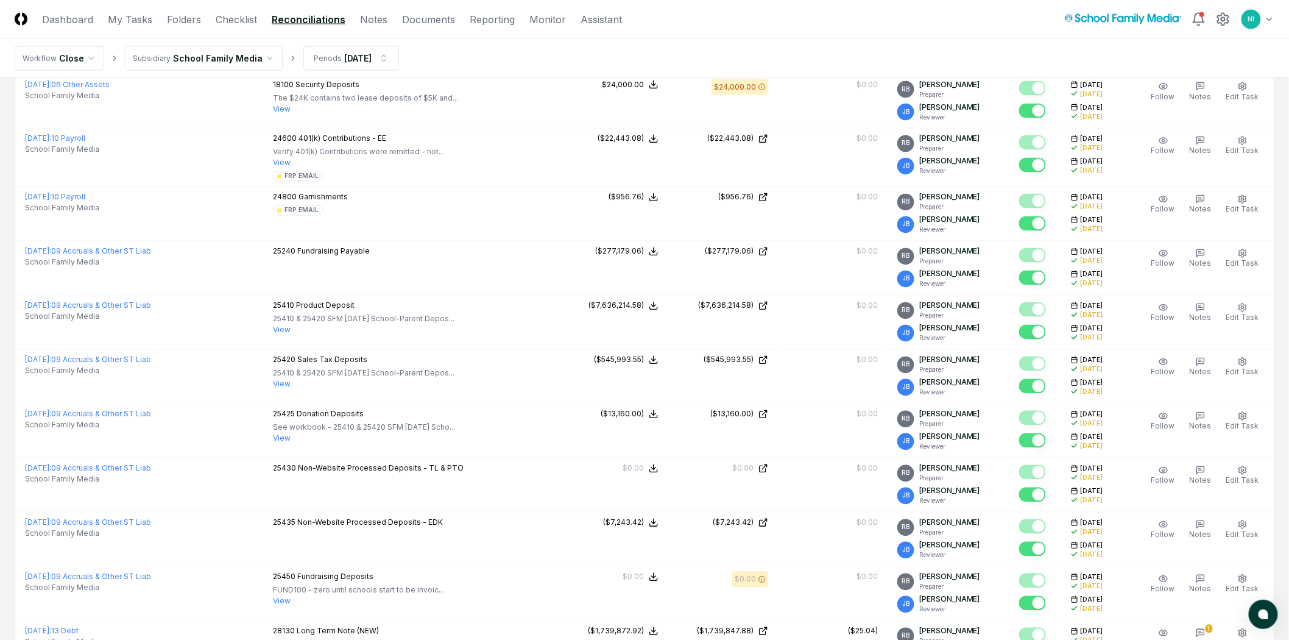
scroll to position [677, 0]
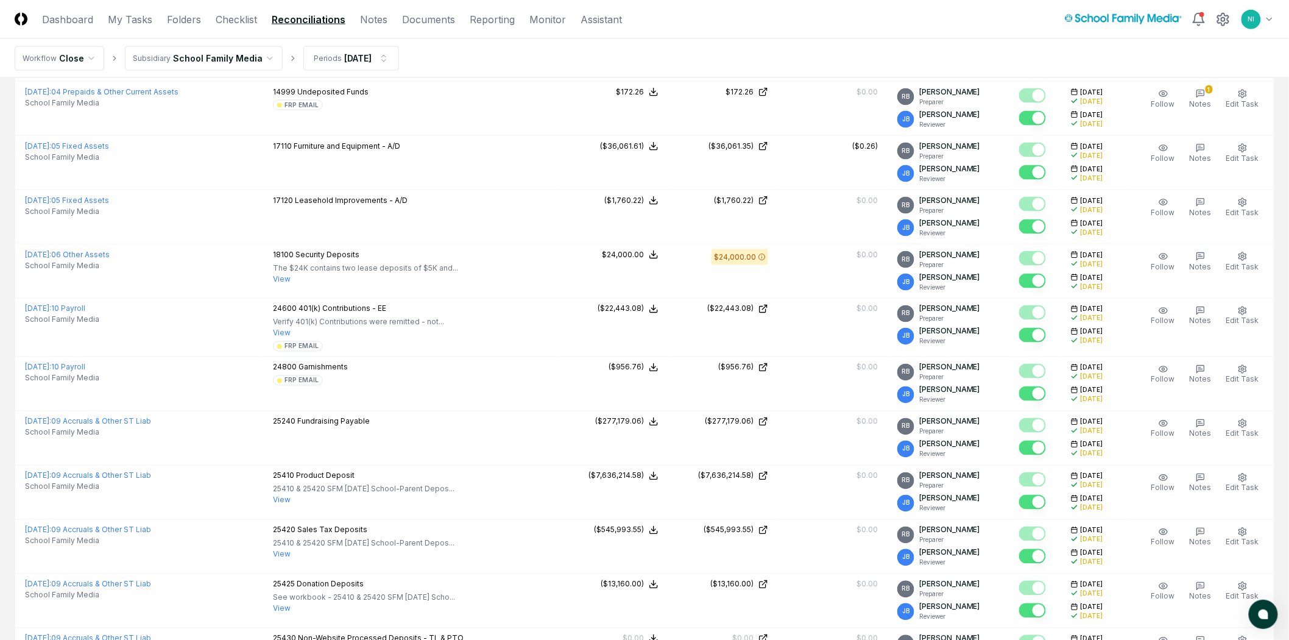
drag, startPoint x: 180, startPoint y: 17, endPoint x: 185, endPoint y: 27, distance: 11.2
click at [180, 17] on link "Folders" at bounding box center [184, 19] width 34 height 15
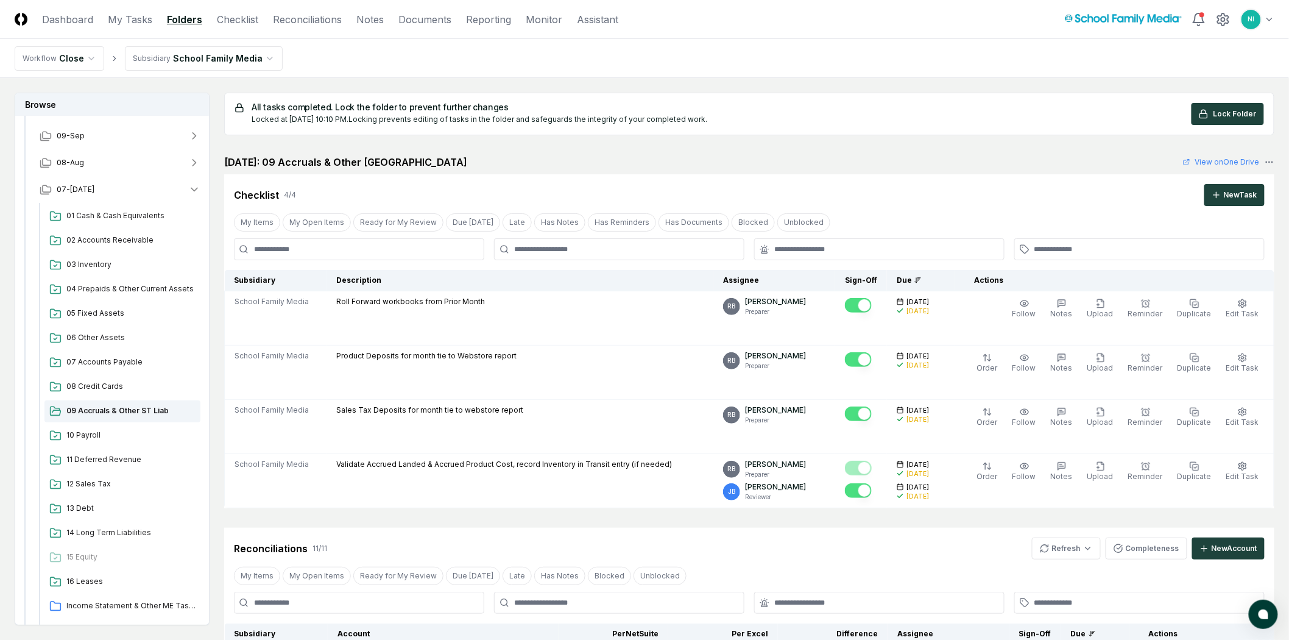
scroll to position [313, 0]
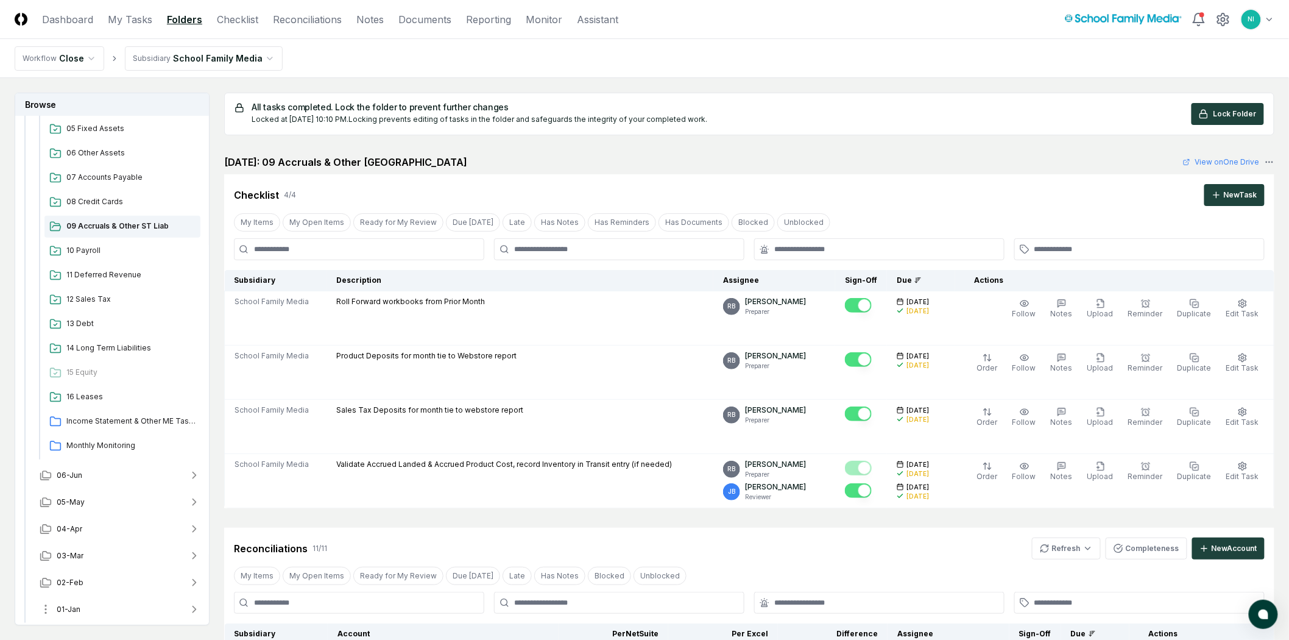
click at [80, 609] on button "01-Jan" at bounding box center [120, 609] width 180 height 27
click at [92, 502] on button "05-May" at bounding box center [120, 500] width 180 height 27
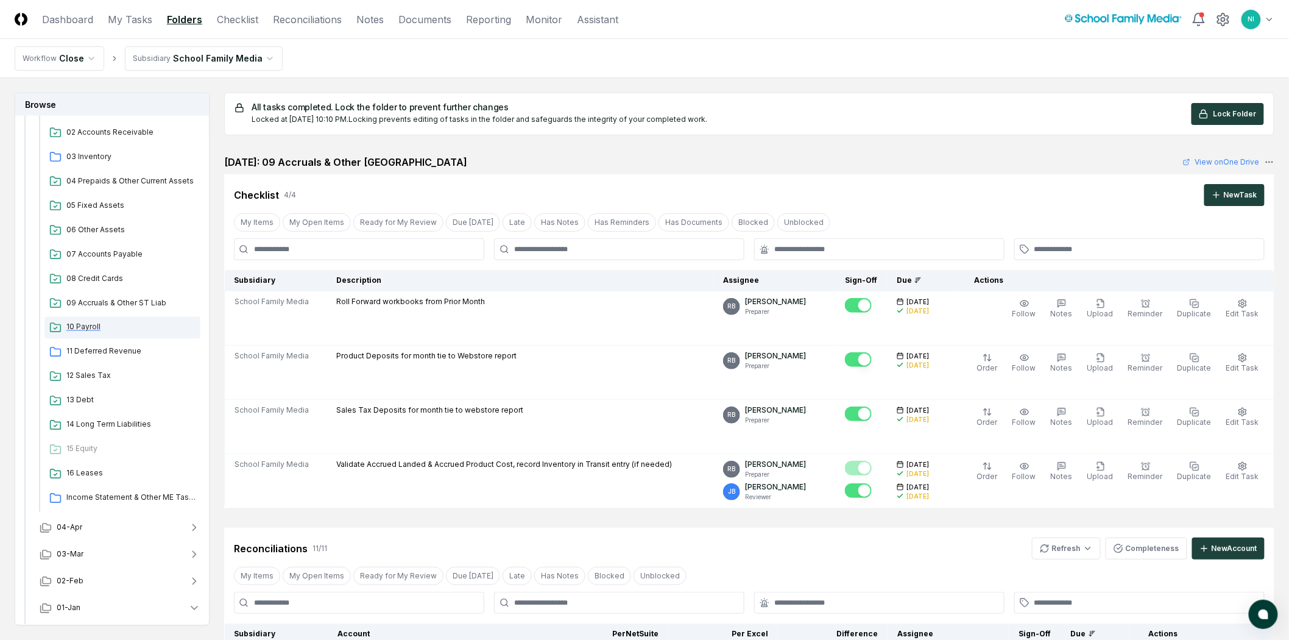
scroll to position [734, 0]
click at [80, 529] on span "04-Apr" at bounding box center [70, 527] width 26 height 11
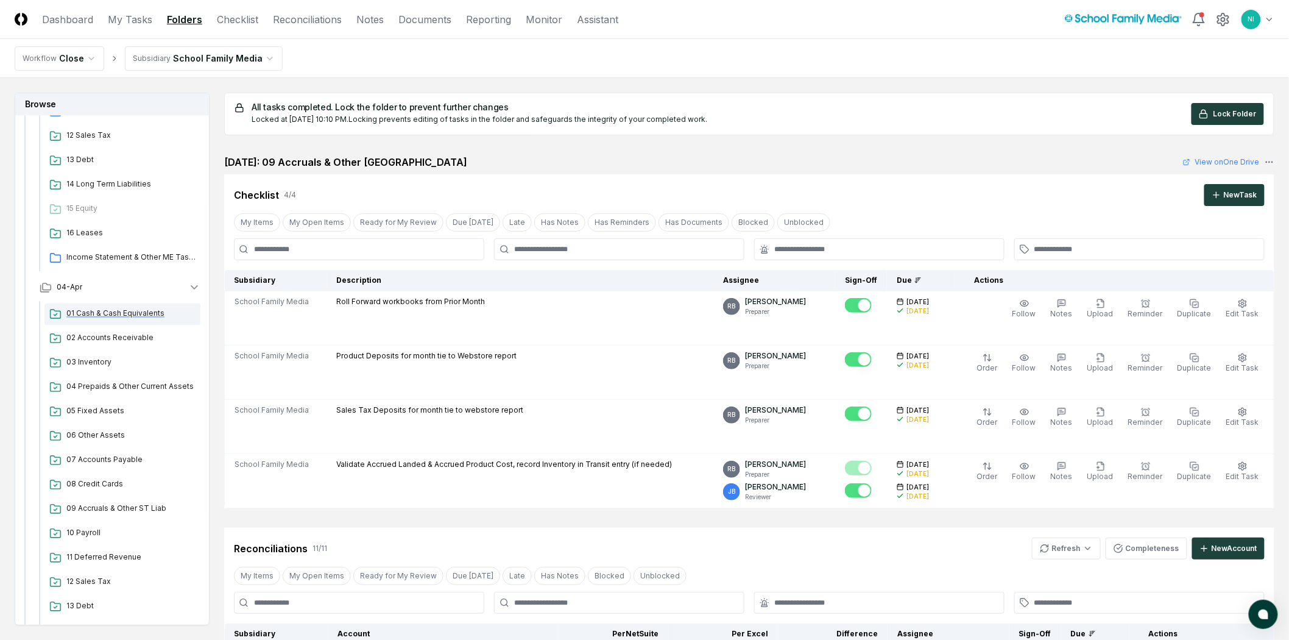
scroll to position [1004, 0]
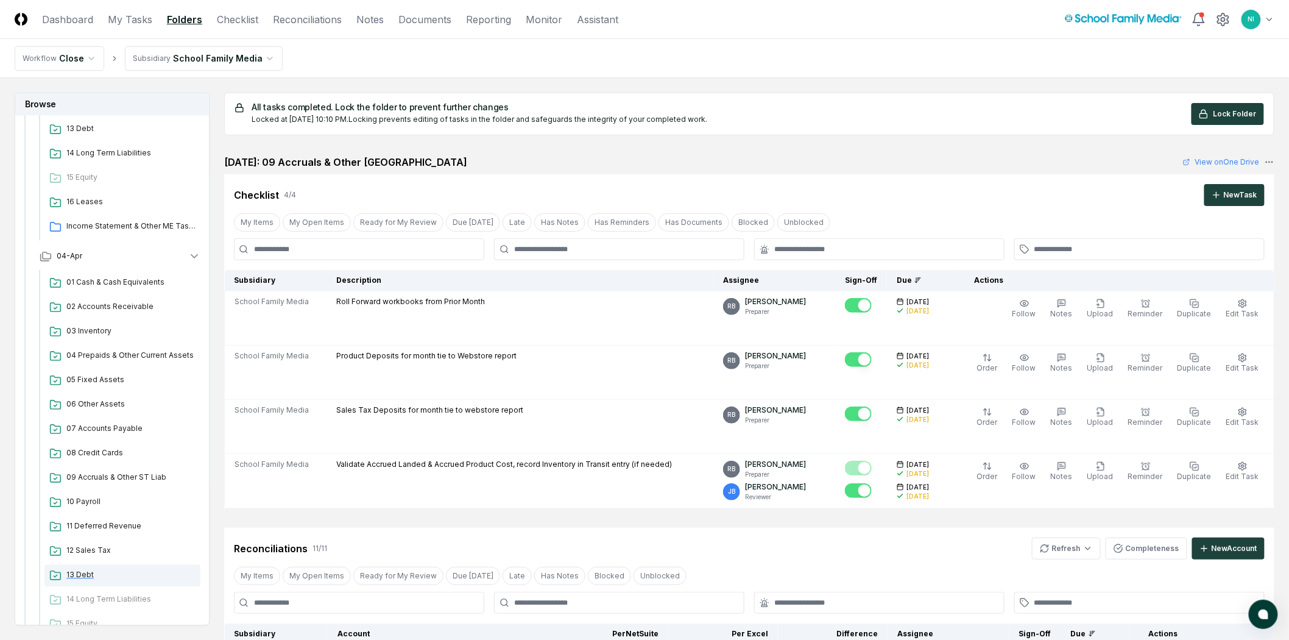
click at [75, 577] on span "13 Debt" at bounding box center [130, 575] width 129 height 11
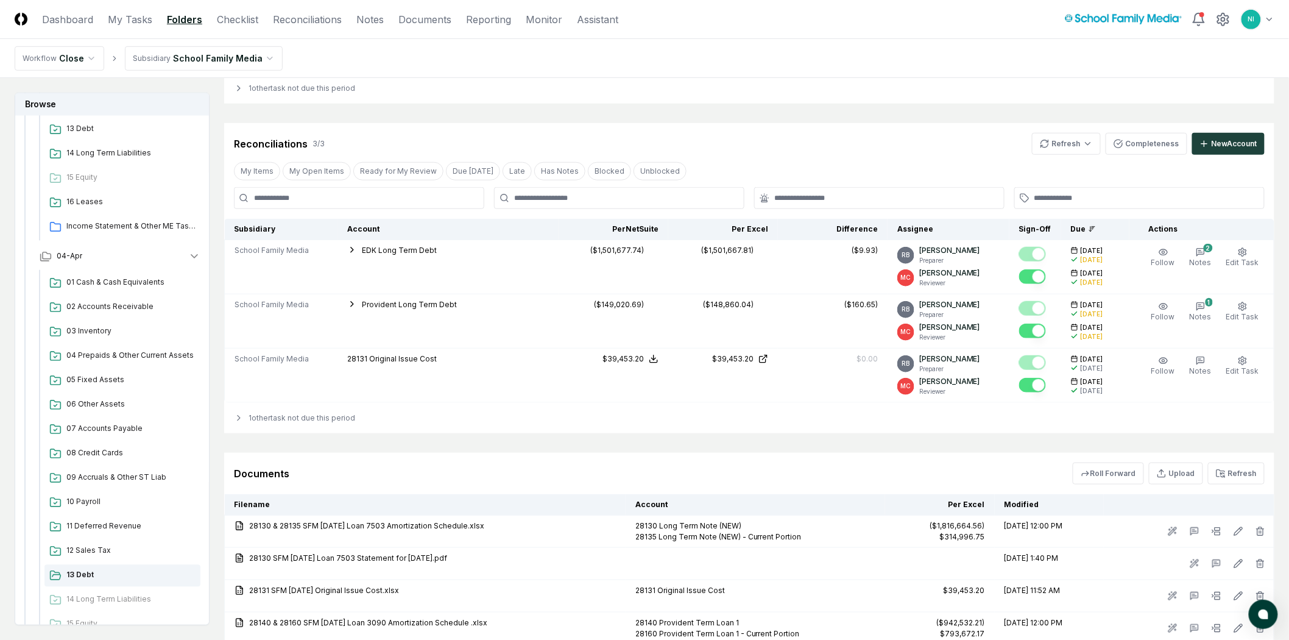
scroll to position [338, 0]
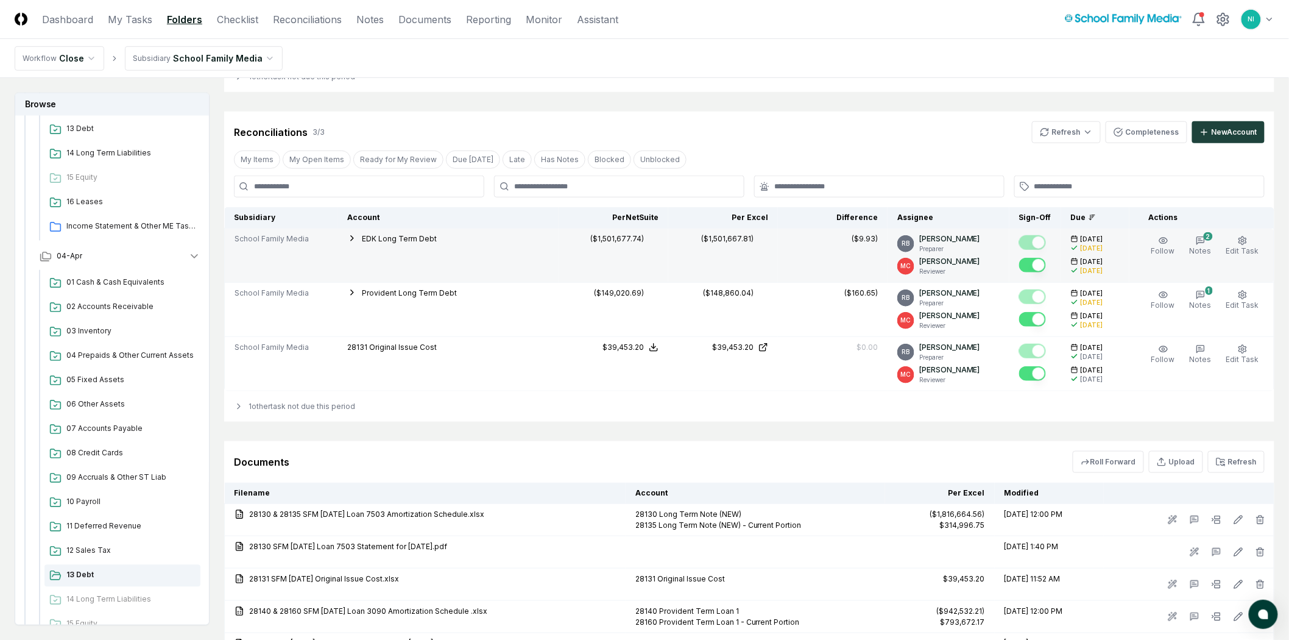
click at [366, 240] on span "EDK Long Term Debt" at bounding box center [399, 238] width 75 height 9
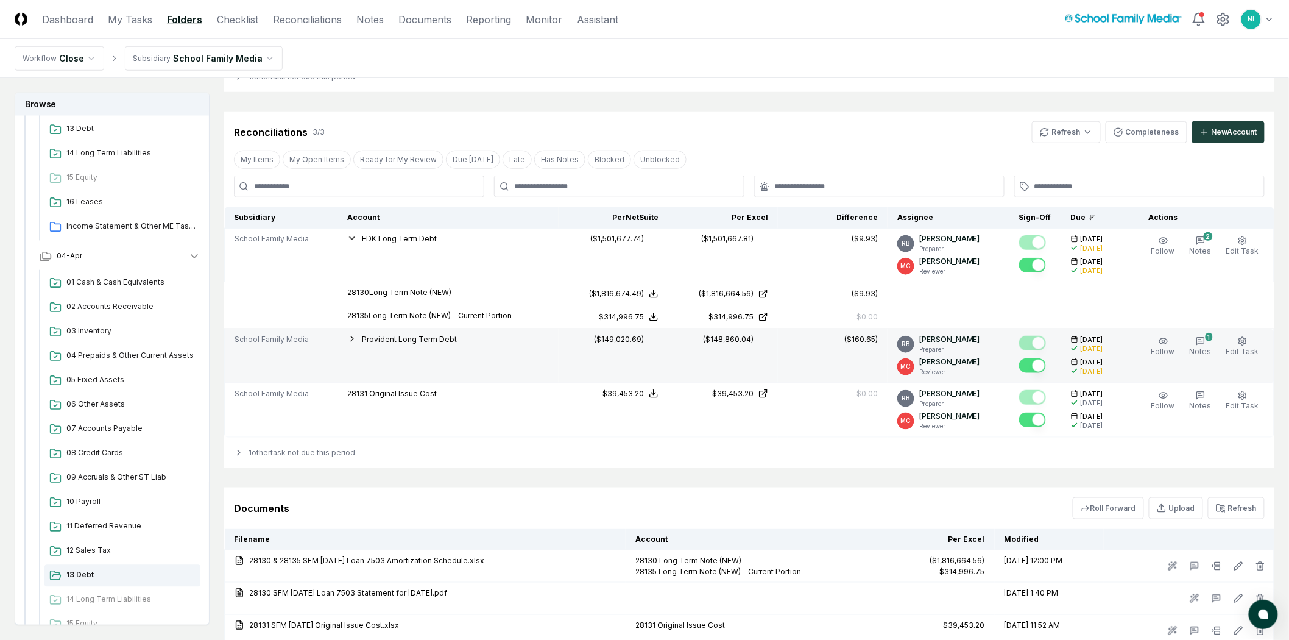
click at [374, 339] on span "Provident Long Term Debt" at bounding box center [409, 339] width 95 height 9
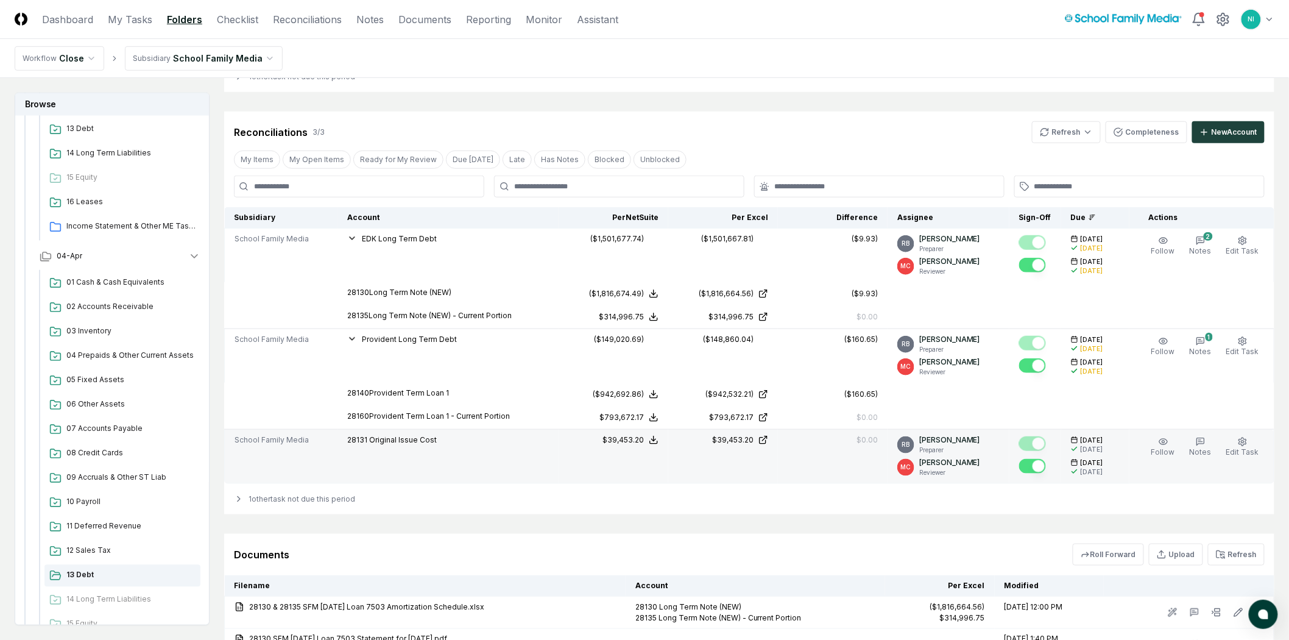
click at [374, 442] on span "Original Issue Cost" at bounding box center [403, 439] width 68 height 9
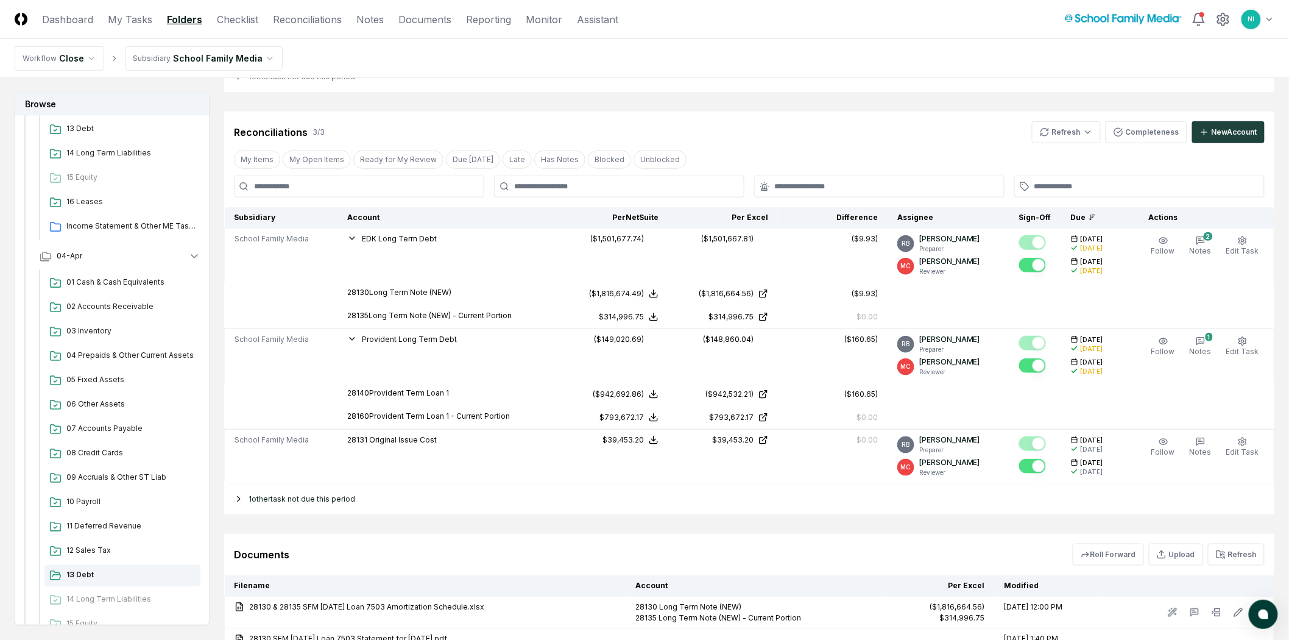
click at [282, 497] on div "1 other task not due this period" at bounding box center [749, 499] width 1051 height 30
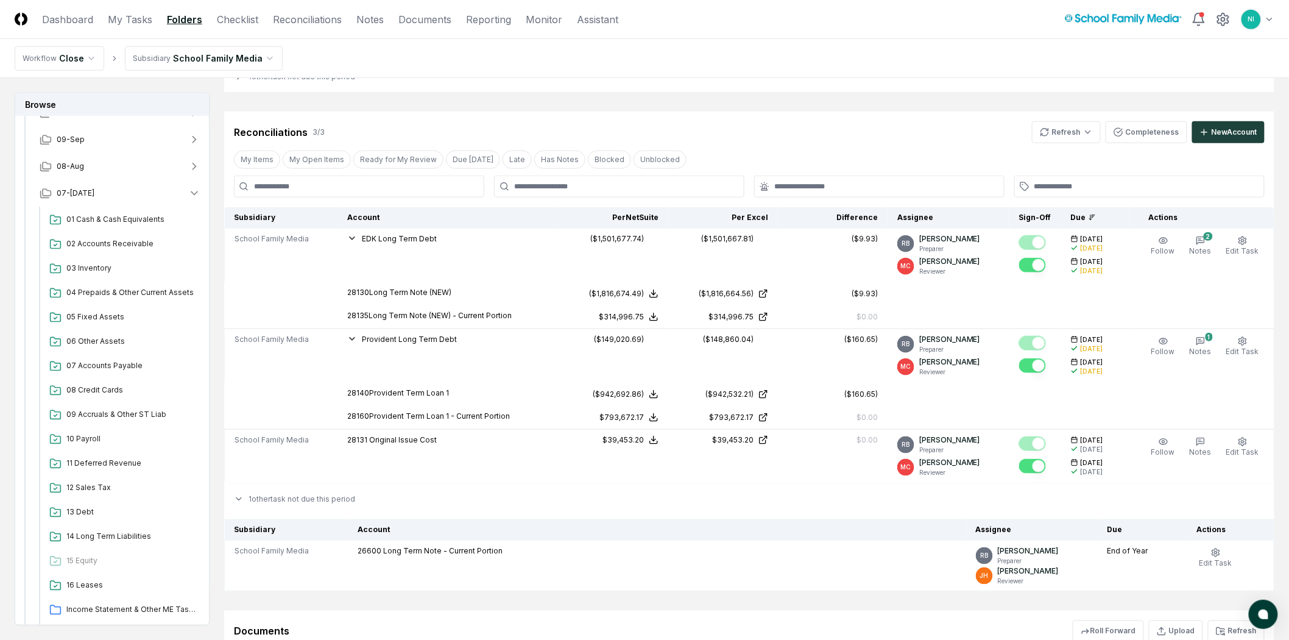
scroll to position [57, 0]
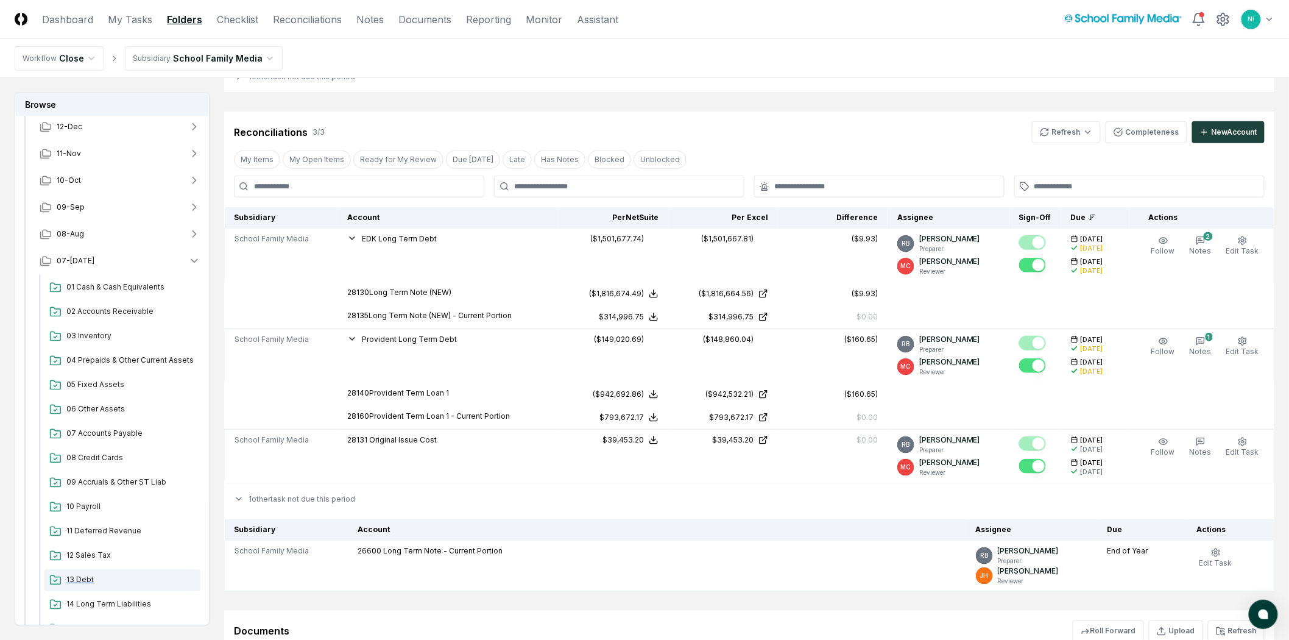
click at [91, 579] on span "13 Debt" at bounding box center [130, 579] width 129 height 11
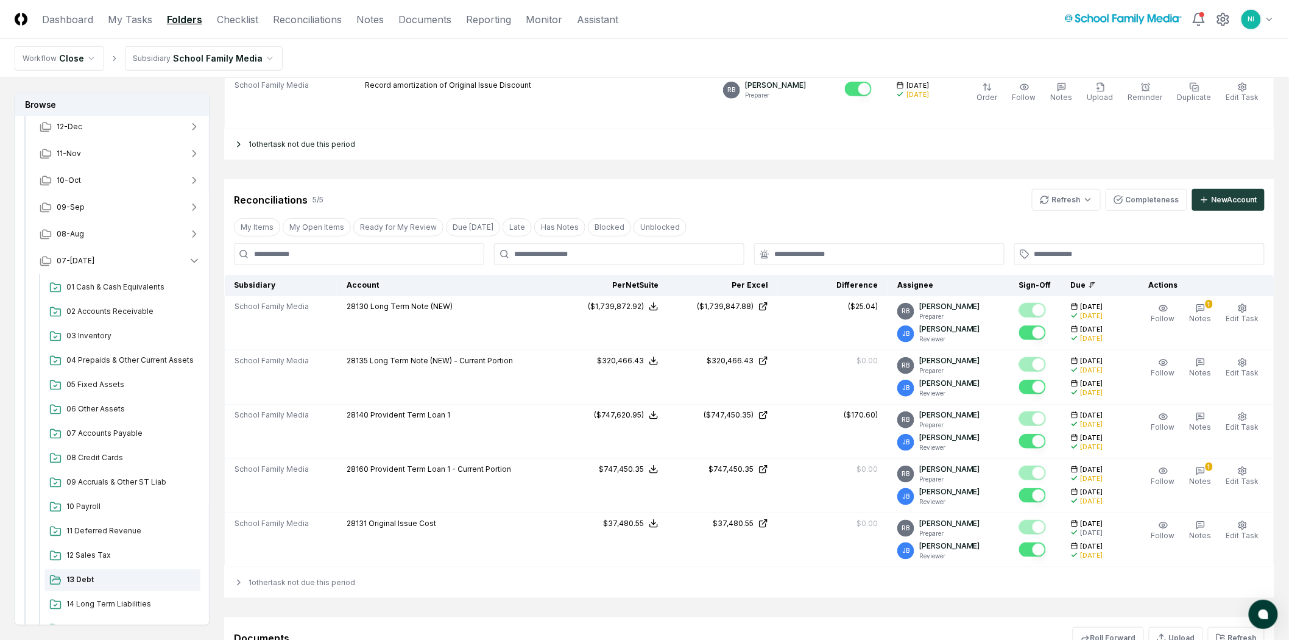
scroll to position [338, 0]
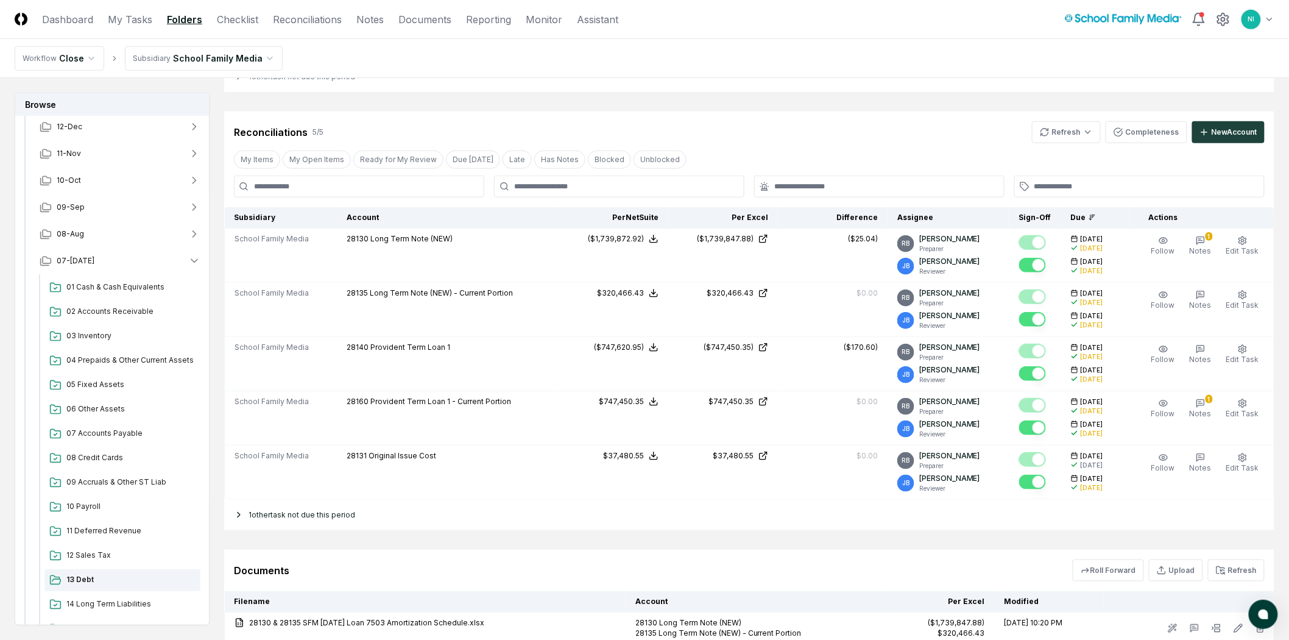
click at [263, 520] on div "1 other task not due this period" at bounding box center [749, 515] width 1051 height 30
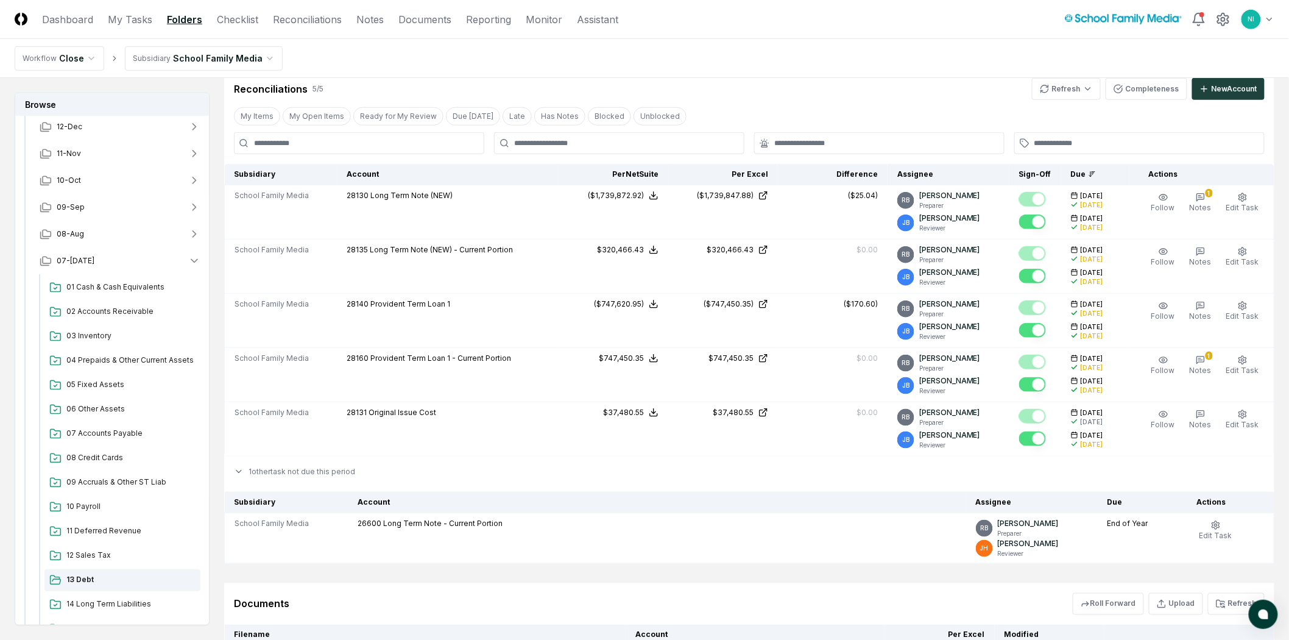
scroll to position [406, 0]
